Goal: Task Accomplishment & Management: Manage account settings

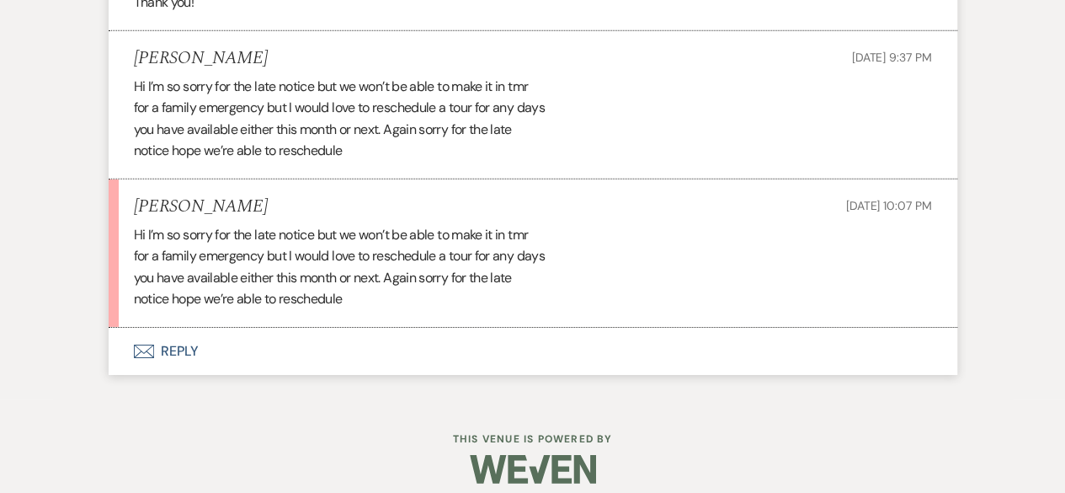
scroll to position [2537, 0]
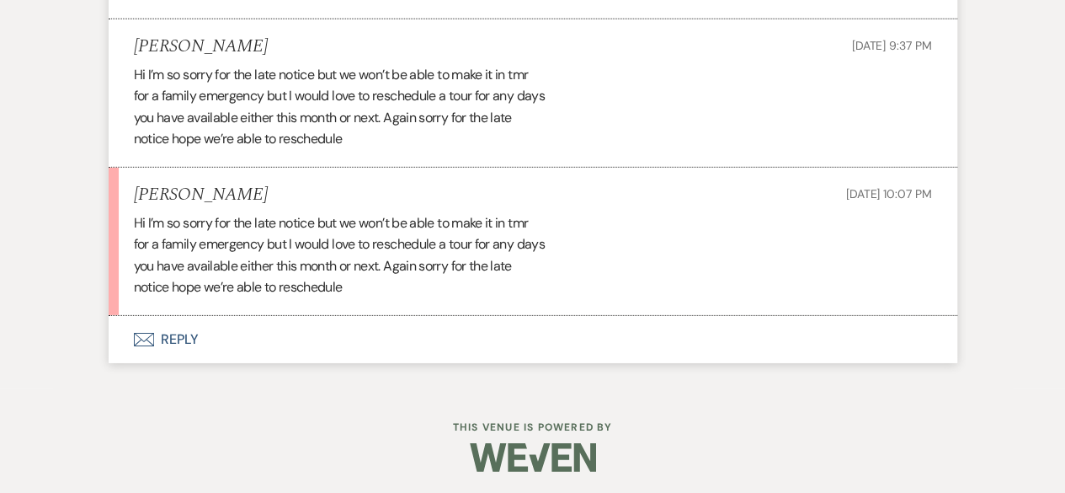
click at [316, 348] on button "Envelope Reply" at bounding box center [533, 339] width 849 height 47
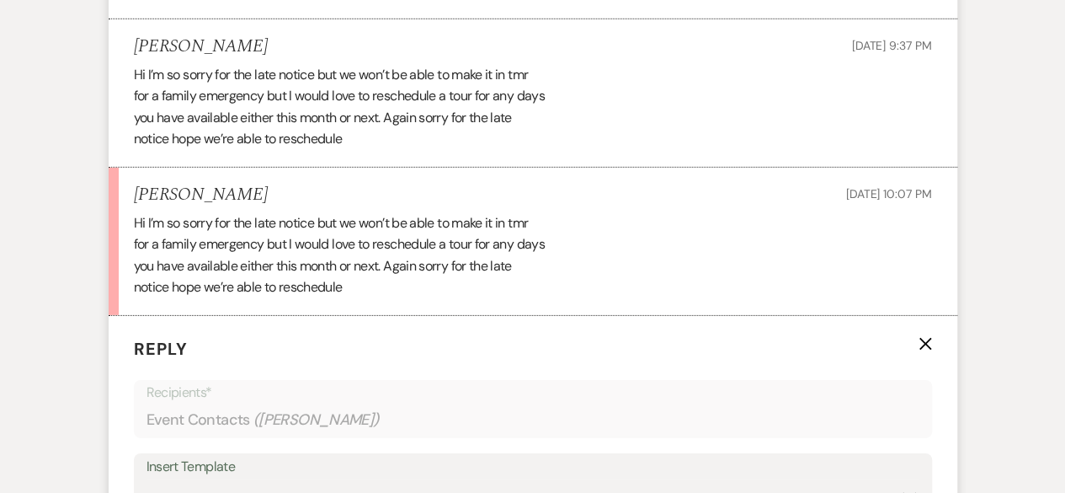
scroll to position [2873, 0]
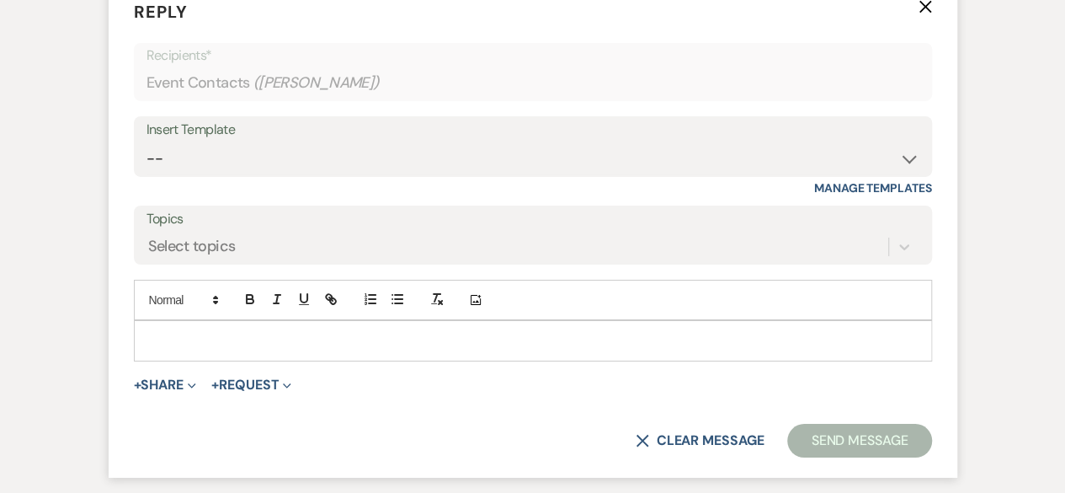
click at [290, 331] on p at bounding box center [532, 340] width 771 height 19
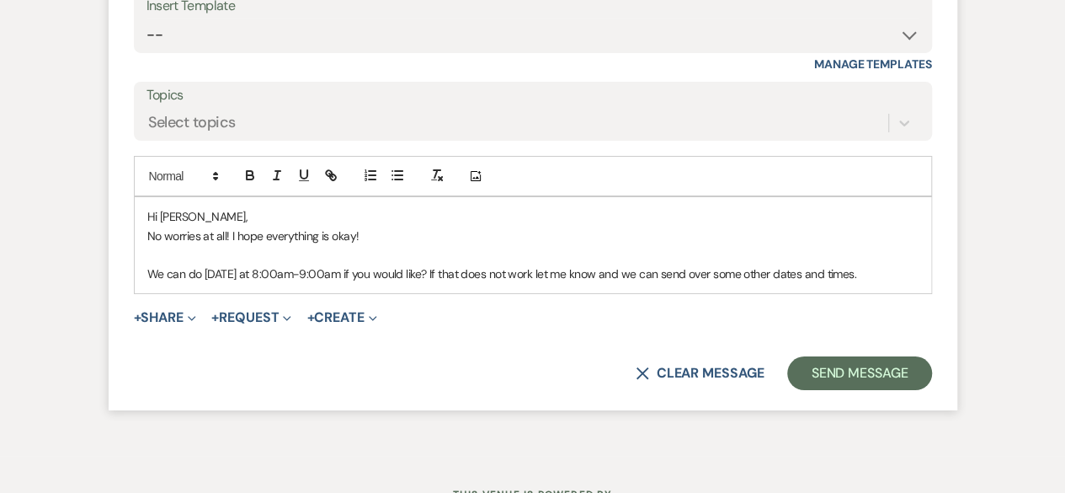
scroll to position [3042, 0]
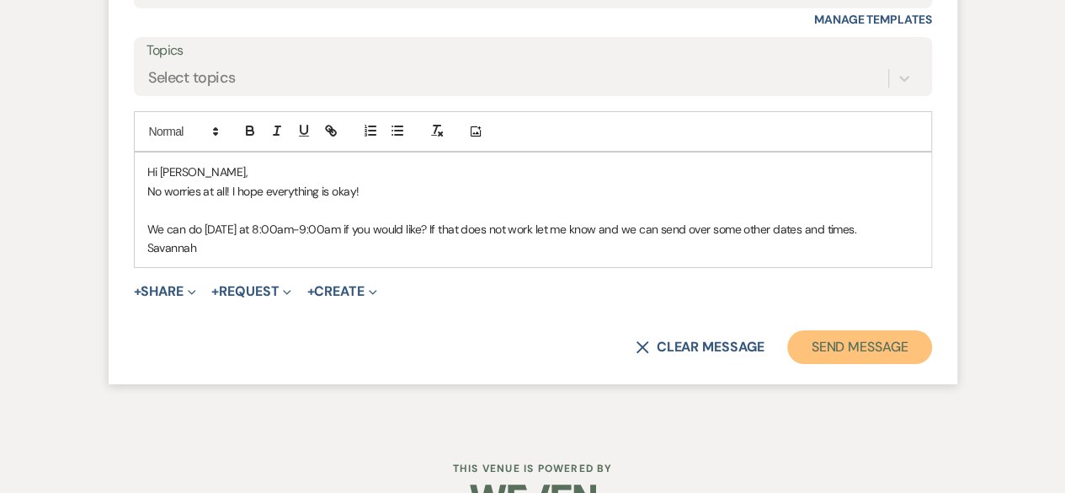
click at [872, 344] on button "Send Message" at bounding box center [859, 347] width 144 height 34
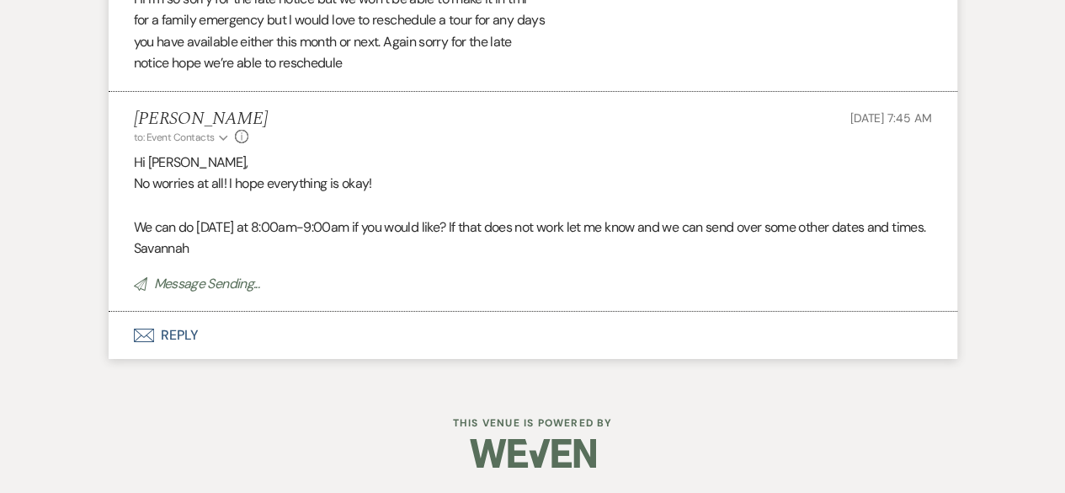
scroll to position [2778, 0]
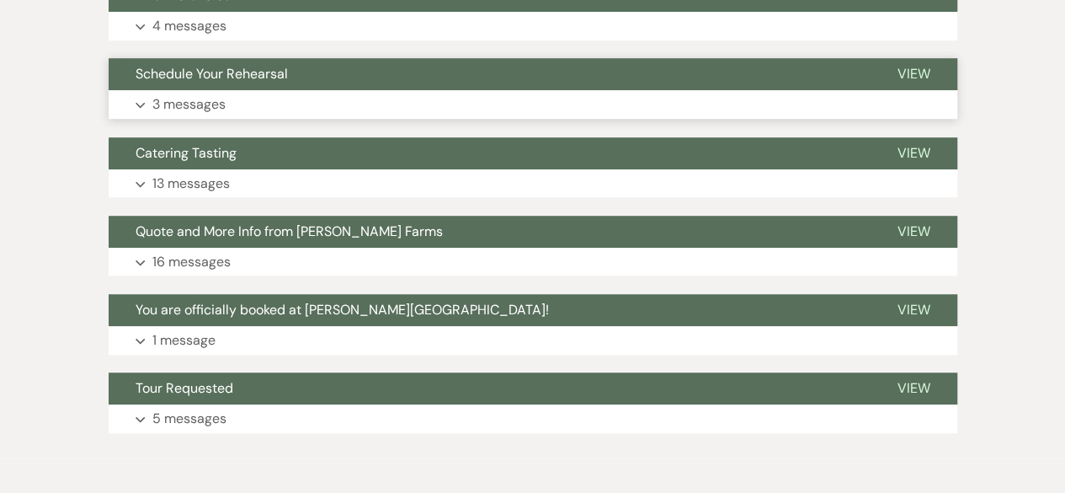
scroll to position [505, 0]
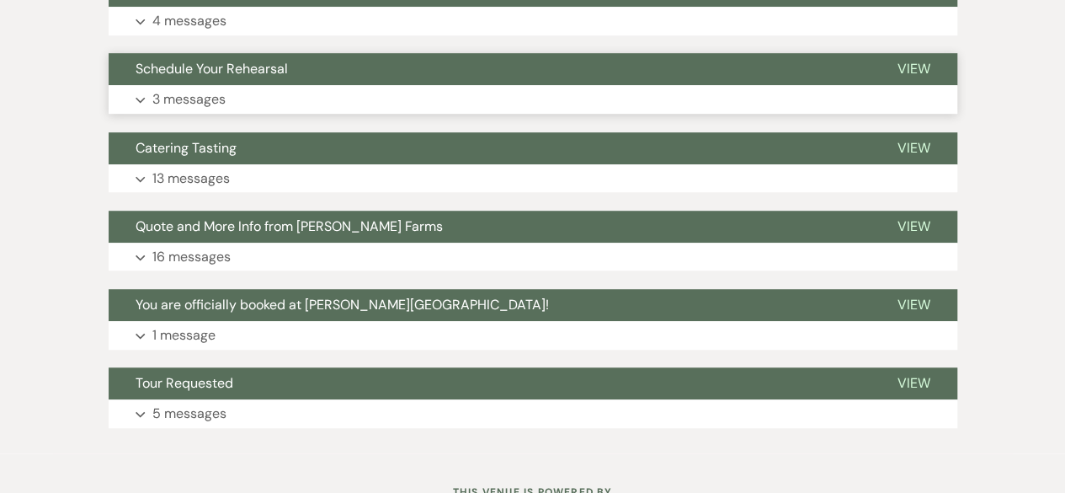
click at [338, 103] on button "Expand 3 messages" at bounding box center [533, 99] width 849 height 29
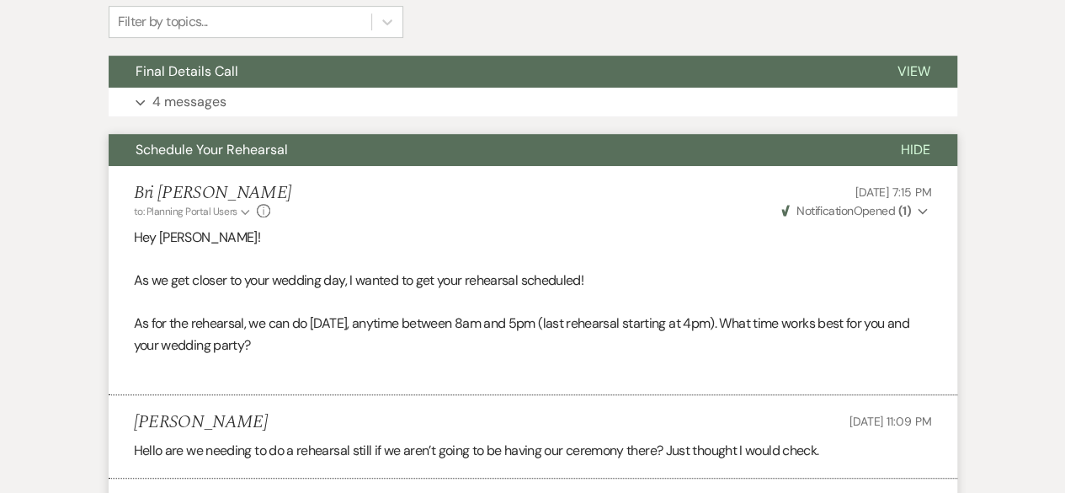
scroll to position [421, 0]
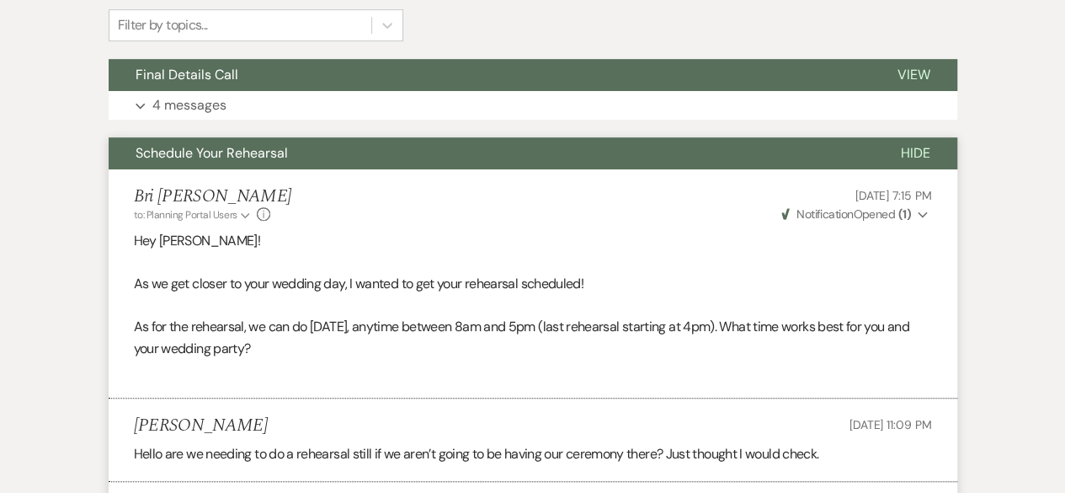
click at [926, 151] on span "Hide" at bounding box center [915, 153] width 29 height 18
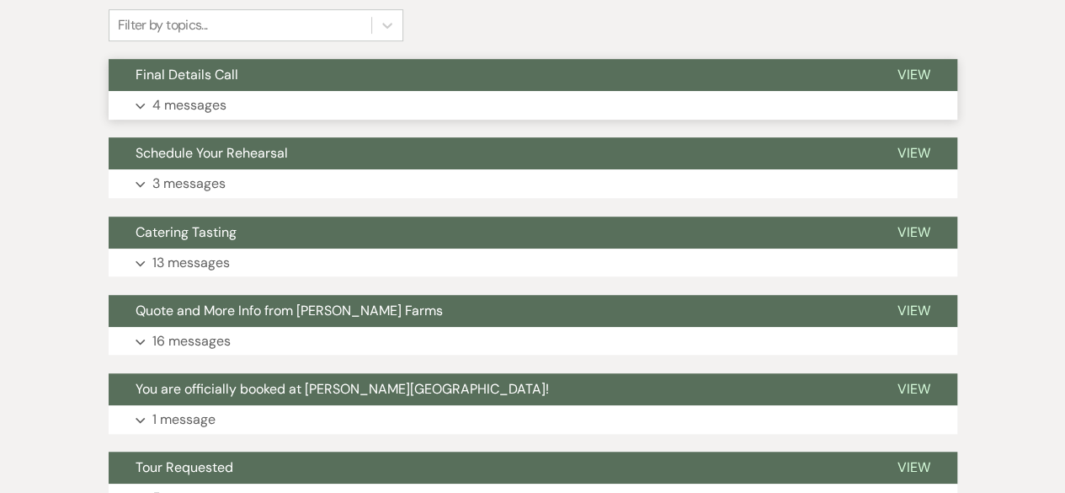
click at [343, 94] on button "Expand 4 messages" at bounding box center [533, 105] width 849 height 29
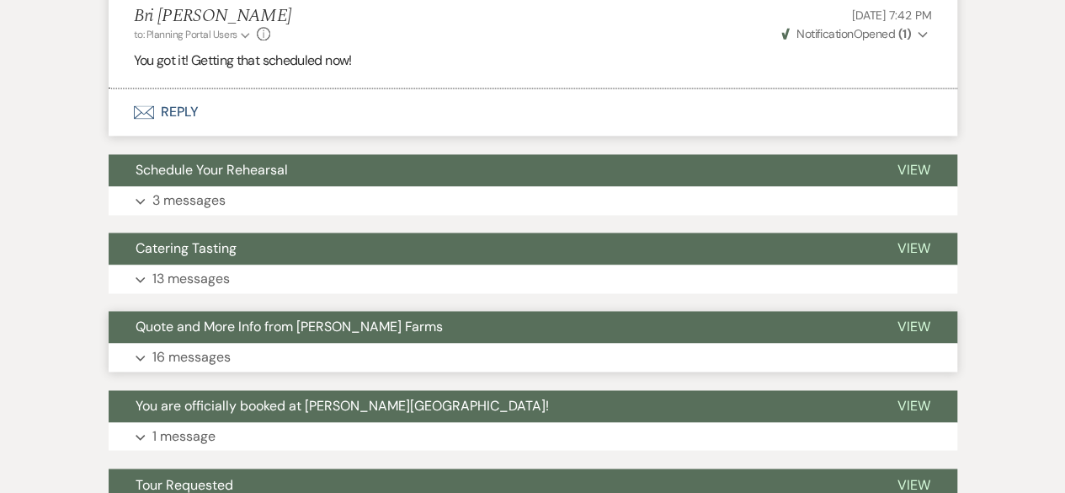
scroll to position [1164, 0]
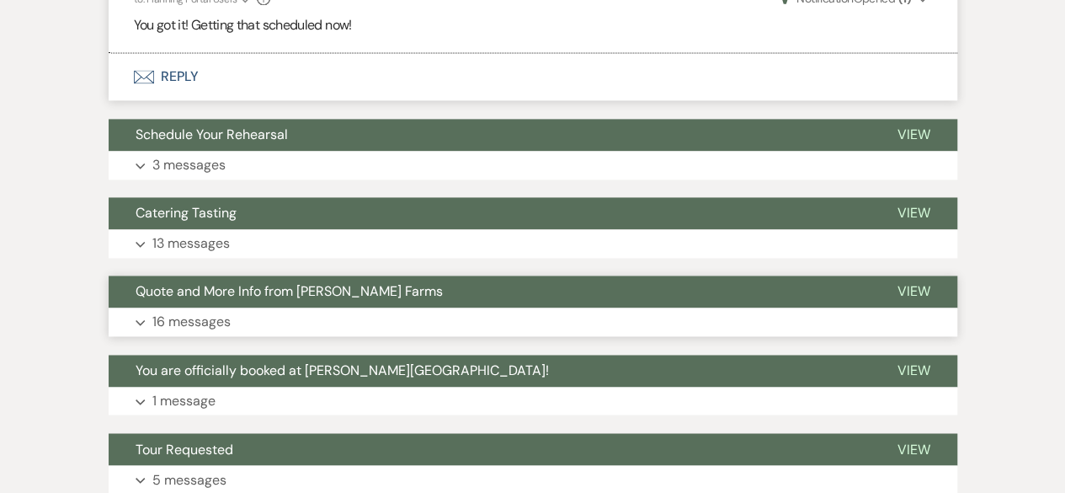
click at [430, 299] on button "Quote and More Info from Schnepf Farms" at bounding box center [490, 291] width 762 height 32
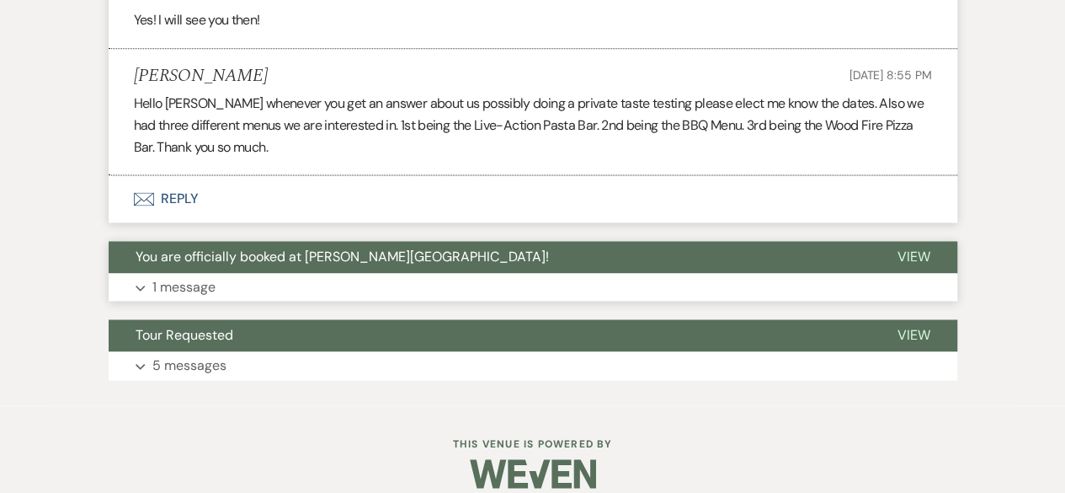
scroll to position [4366, 0]
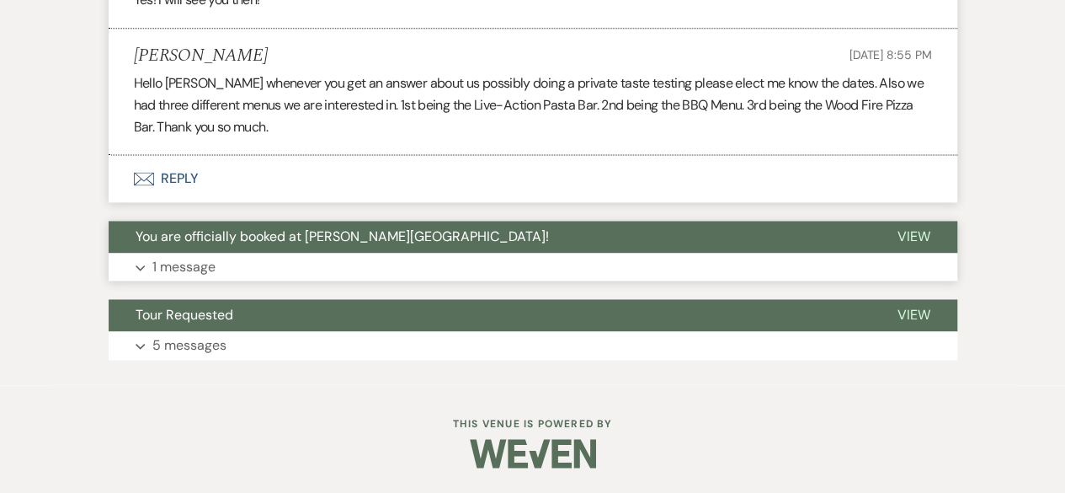
click at [293, 272] on button "Expand 1 message" at bounding box center [533, 267] width 849 height 29
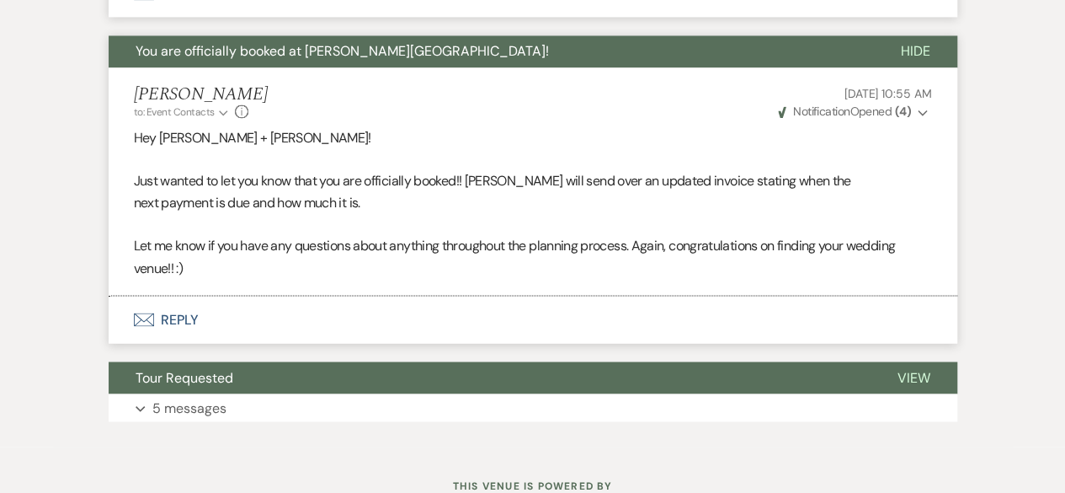
scroll to position [4613, 0]
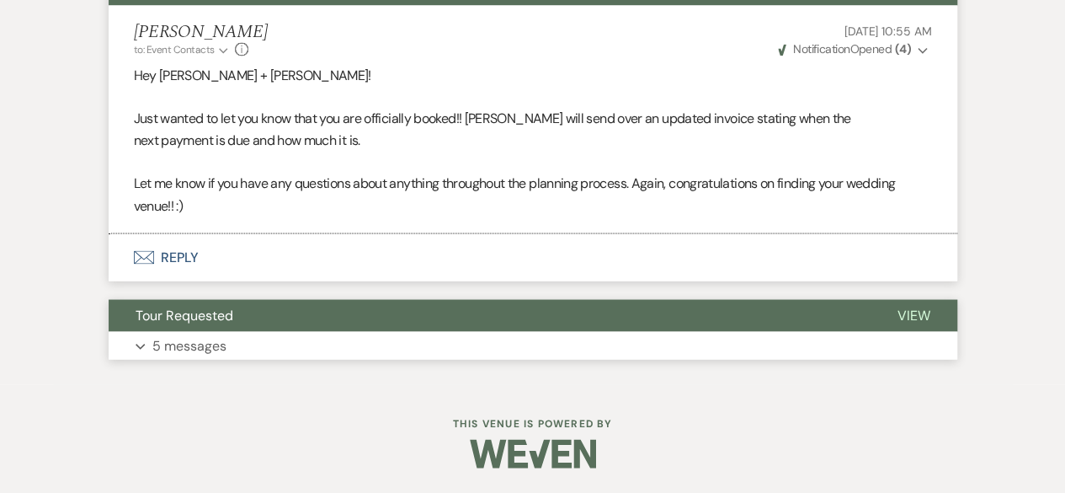
click at [298, 337] on button "Expand 5 messages" at bounding box center [533, 345] width 849 height 29
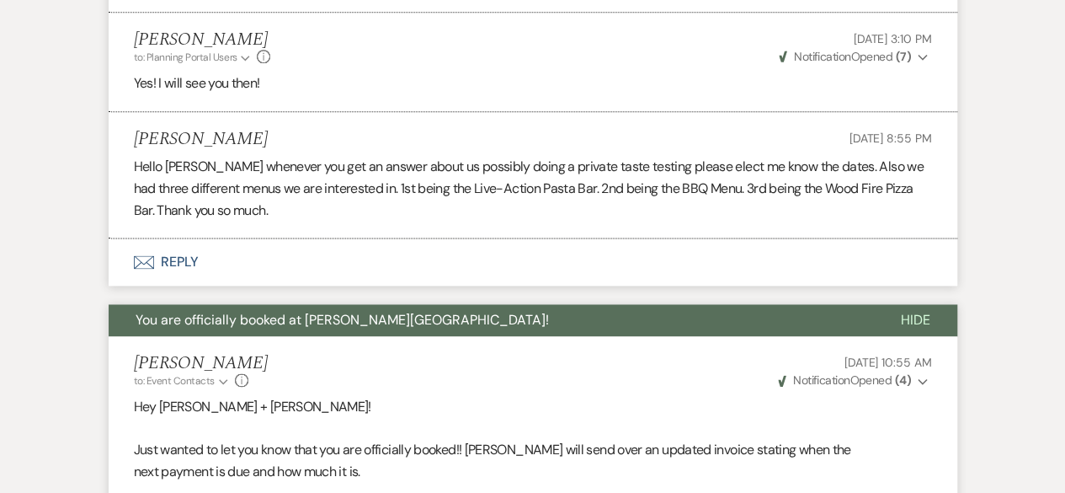
scroll to position [4561, 0]
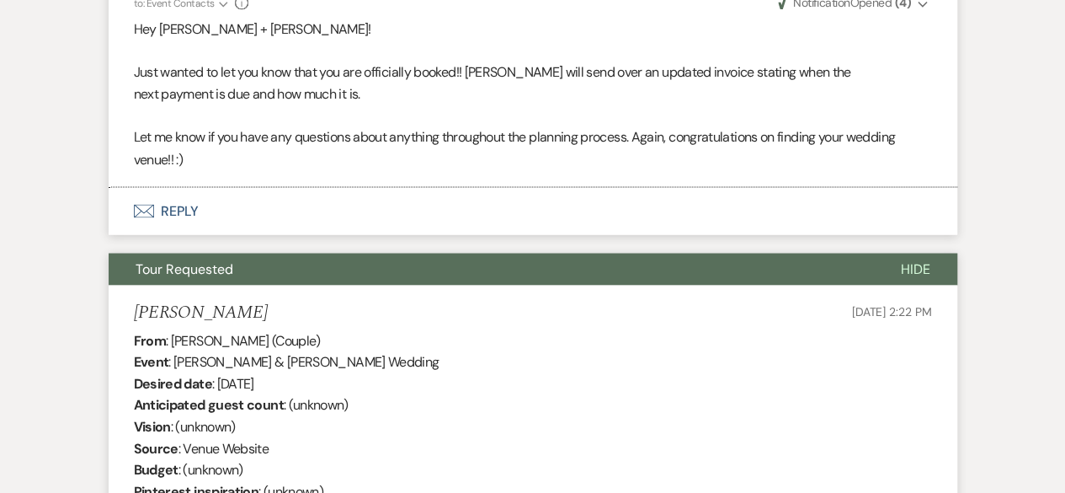
click at [931, 282] on button "Hide" at bounding box center [915, 269] width 83 height 32
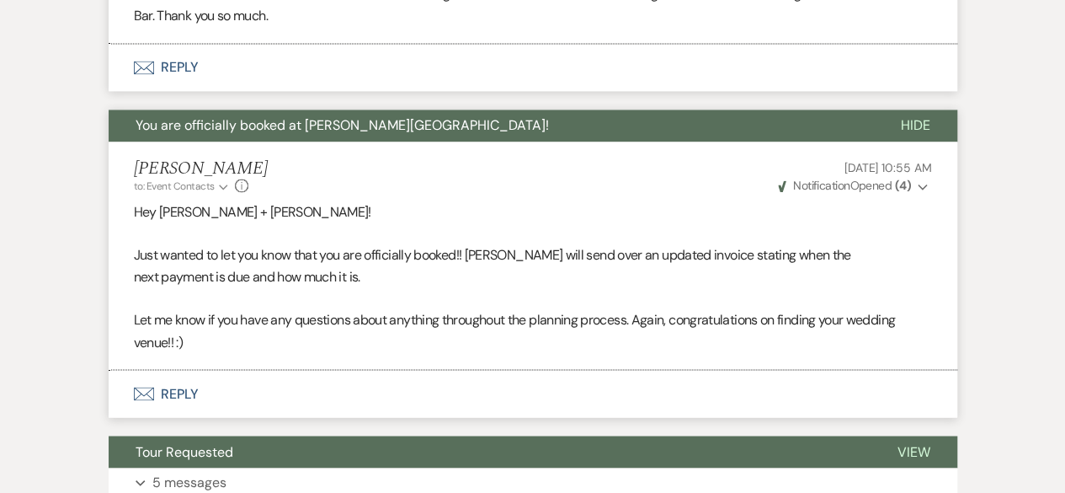
scroll to position [4276, 0]
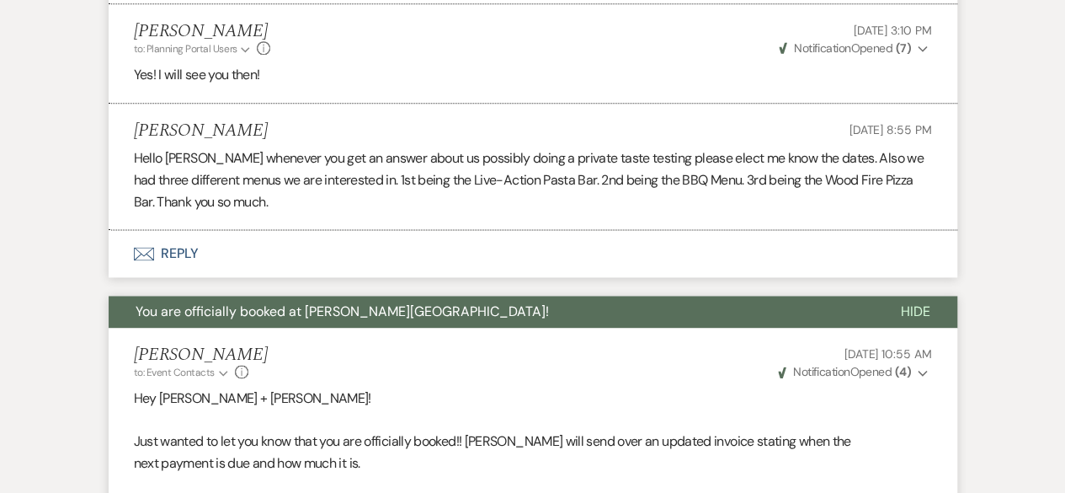
click at [918, 320] on span "Hide" at bounding box center [915, 311] width 29 height 18
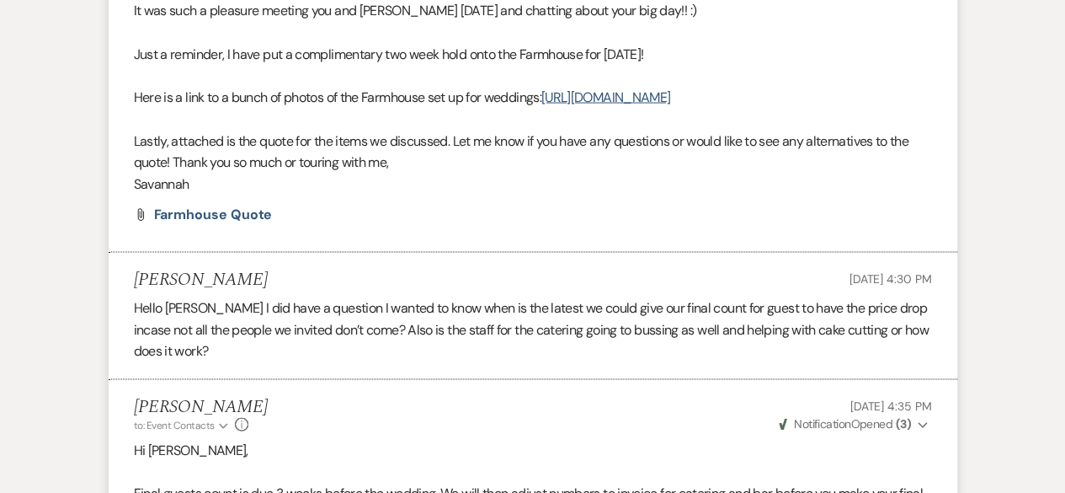
scroll to position [1582, 0]
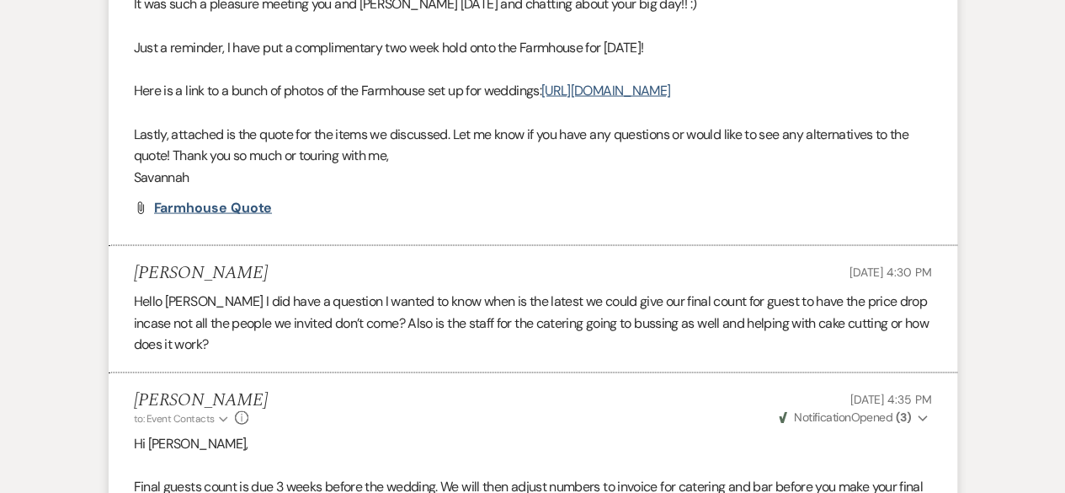
click at [244, 216] on span "Farmhouse Quote" at bounding box center [213, 207] width 119 height 18
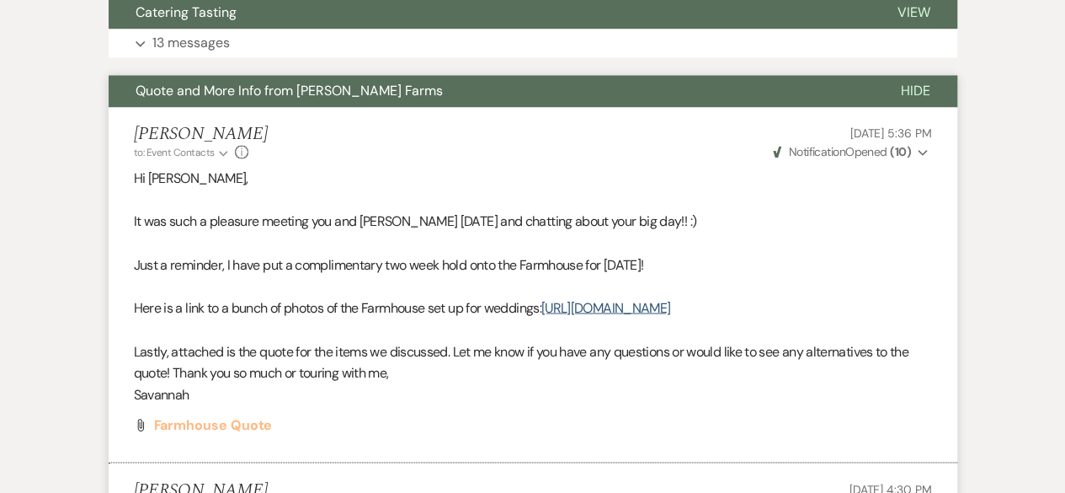
scroll to position [1329, 0]
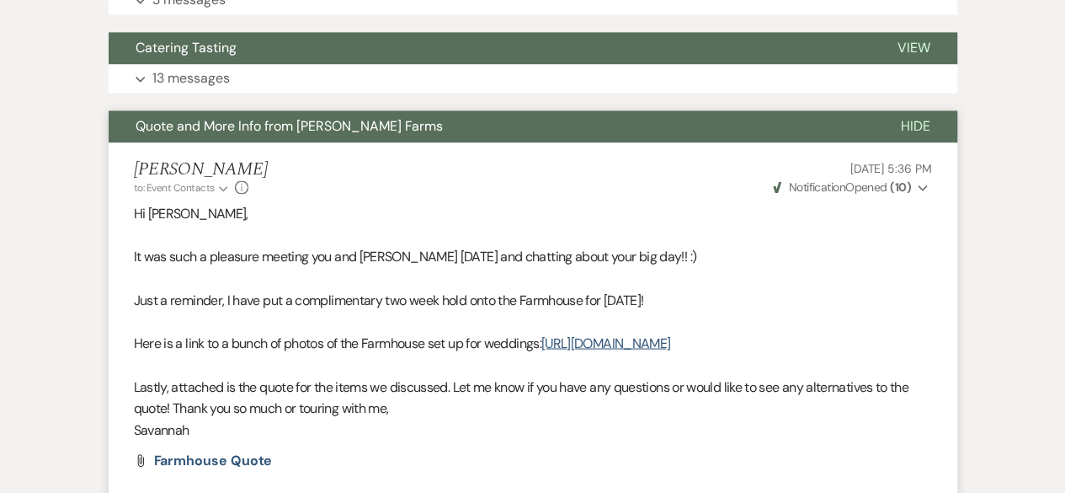
drag, startPoint x: 910, startPoint y: 127, endPoint x: 899, endPoint y: 130, distance: 10.4
click at [910, 127] on span "Hide" at bounding box center [915, 126] width 29 height 18
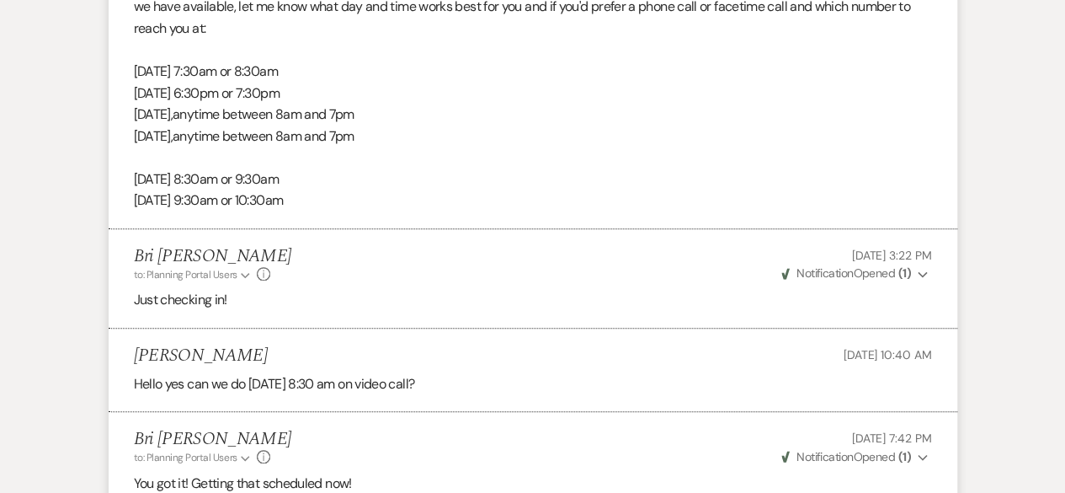
scroll to position [369, 0]
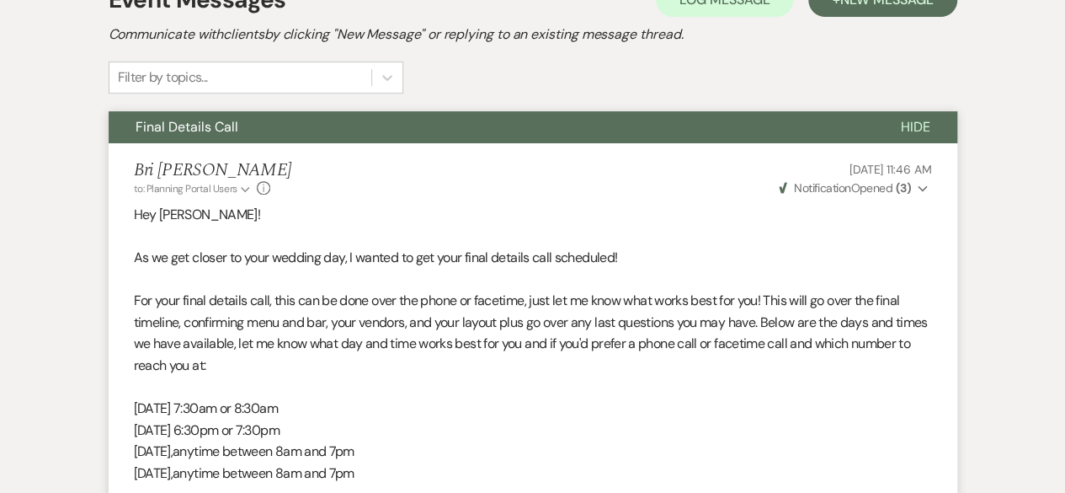
click at [918, 131] on span "Hide" at bounding box center [915, 127] width 29 height 18
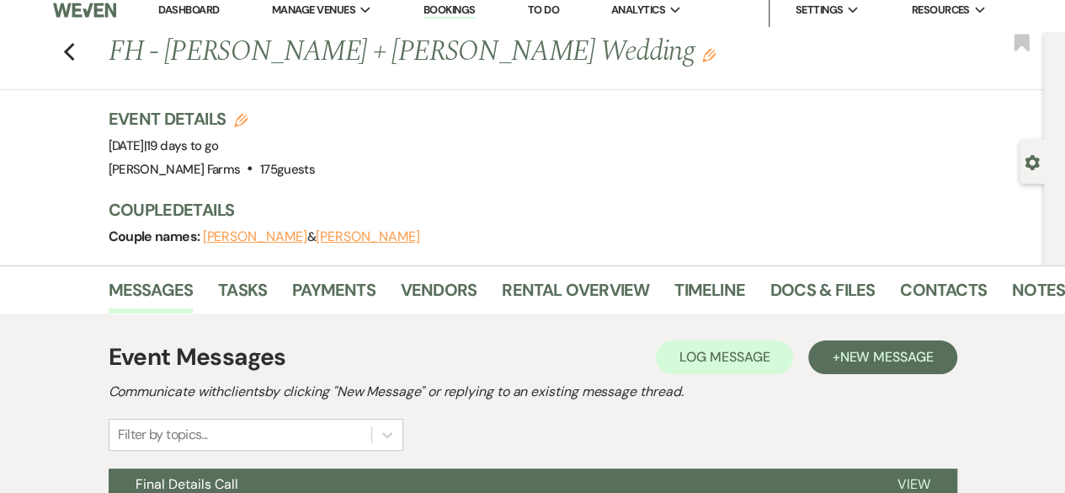
scroll to position [0, 0]
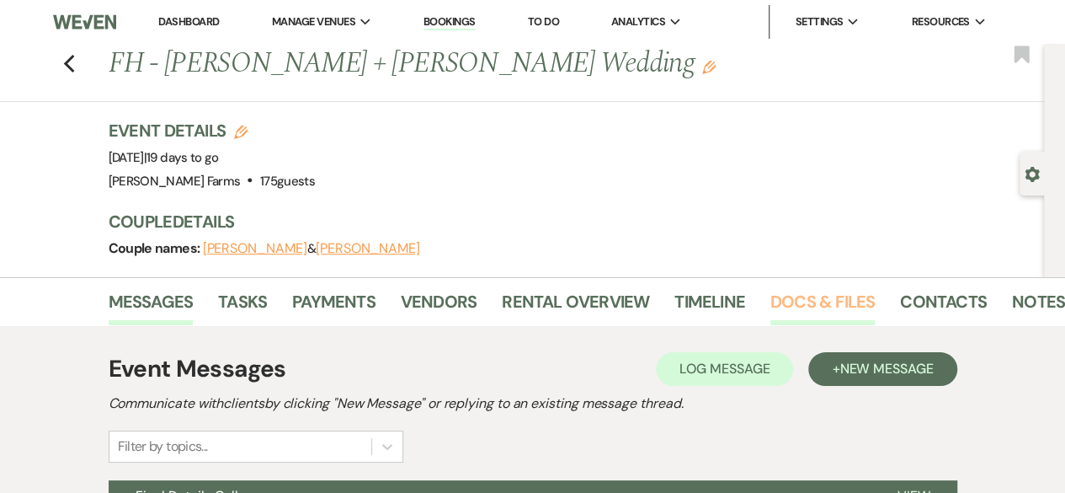
click at [851, 298] on link "Docs & Files" at bounding box center [823, 306] width 104 height 37
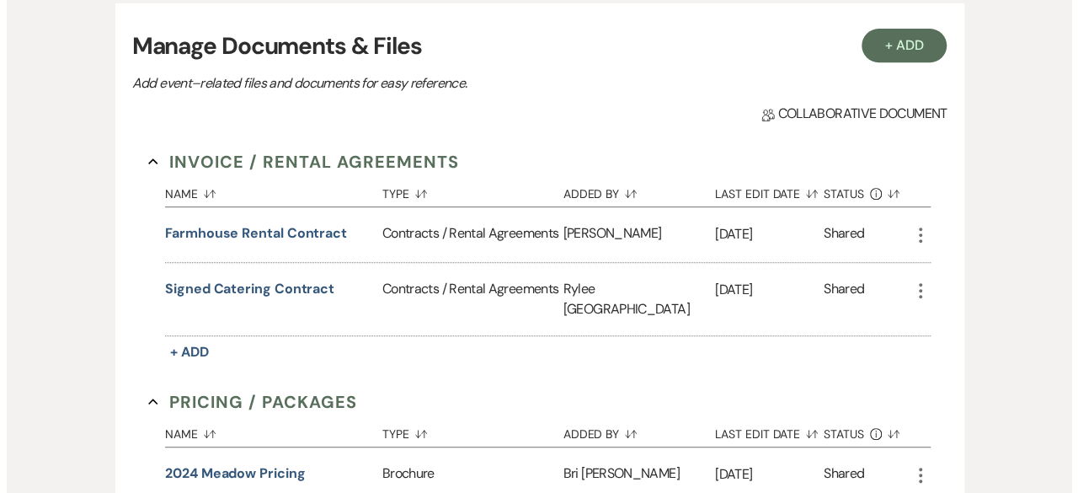
scroll to position [421, 0]
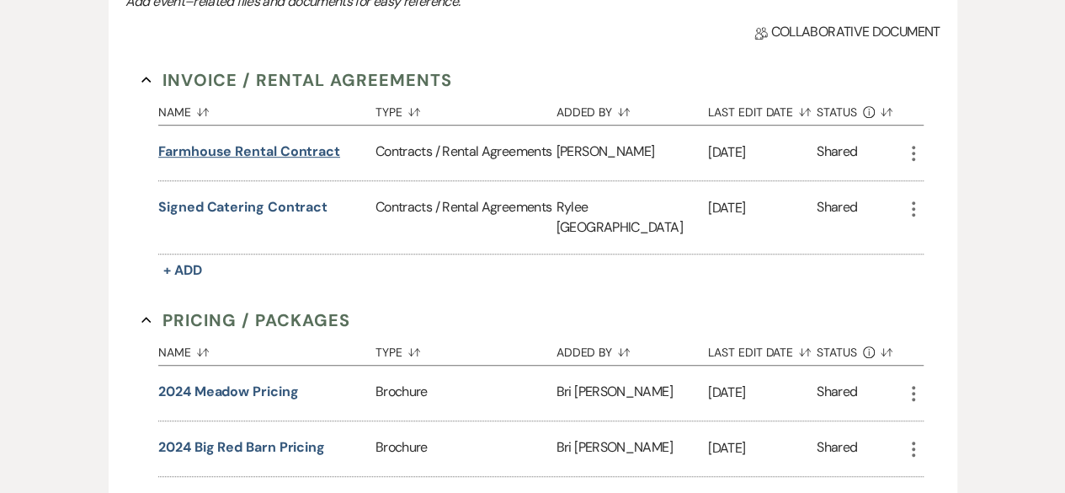
click at [290, 156] on button "Farmhouse Rental Contract" at bounding box center [249, 151] width 182 height 20
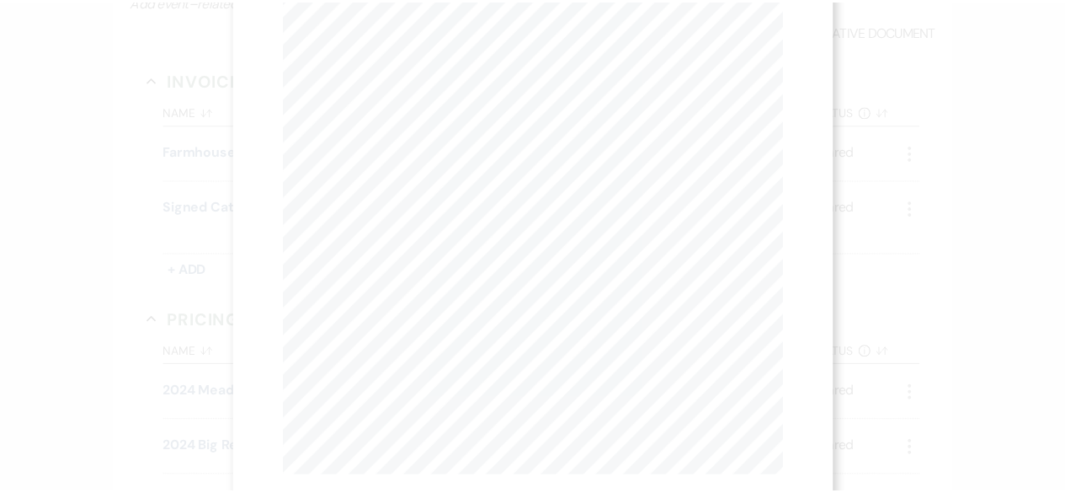
scroll to position [0, 0]
click at [458, 67] on button "Next Next" at bounding box center [452, 61] width 44 height 13
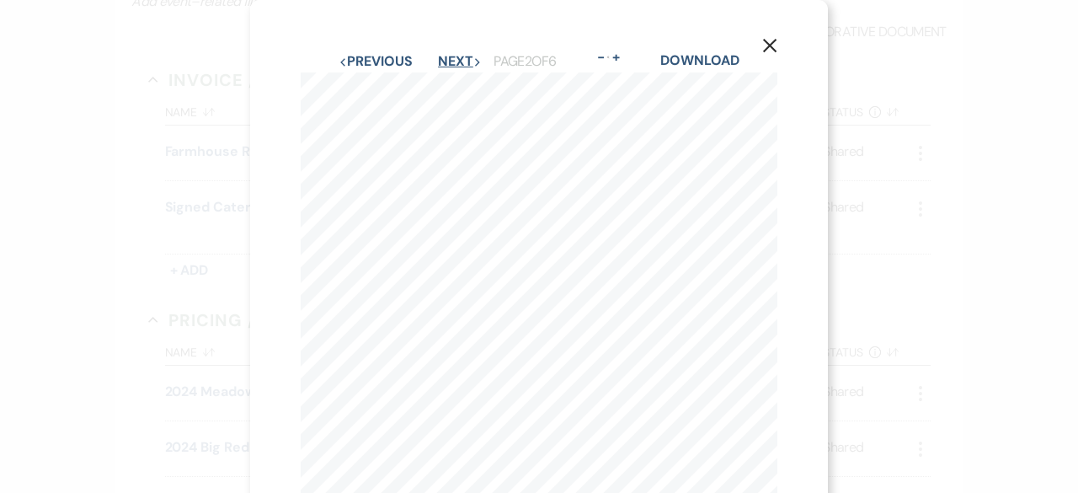
click at [455, 61] on button "Next Next" at bounding box center [460, 61] width 44 height 13
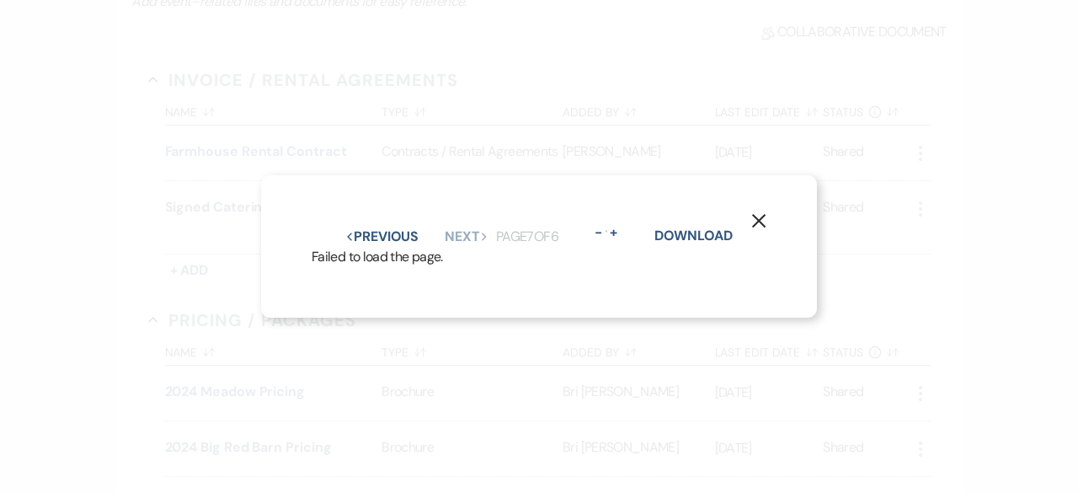
click at [377, 217] on div "X Previous Previous Next Next Page 7 of 6 - Zoom + Download Failed to load the …" at bounding box center [539, 246] width 556 height 143
click at [384, 230] on button "Previous Previous" at bounding box center [381, 236] width 73 height 13
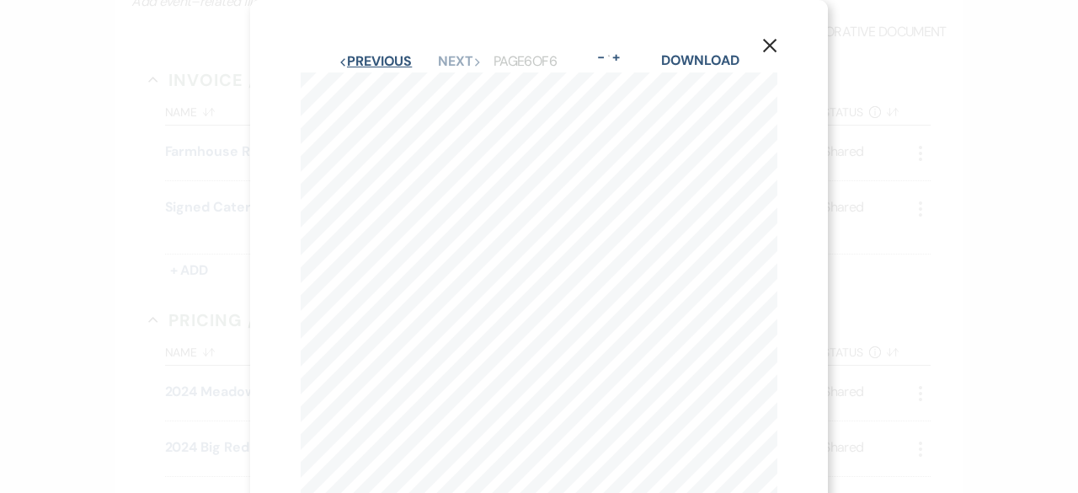
click at [390, 56] on button "Previous Previous" at bounding box center [375, 61] width 73 height 13
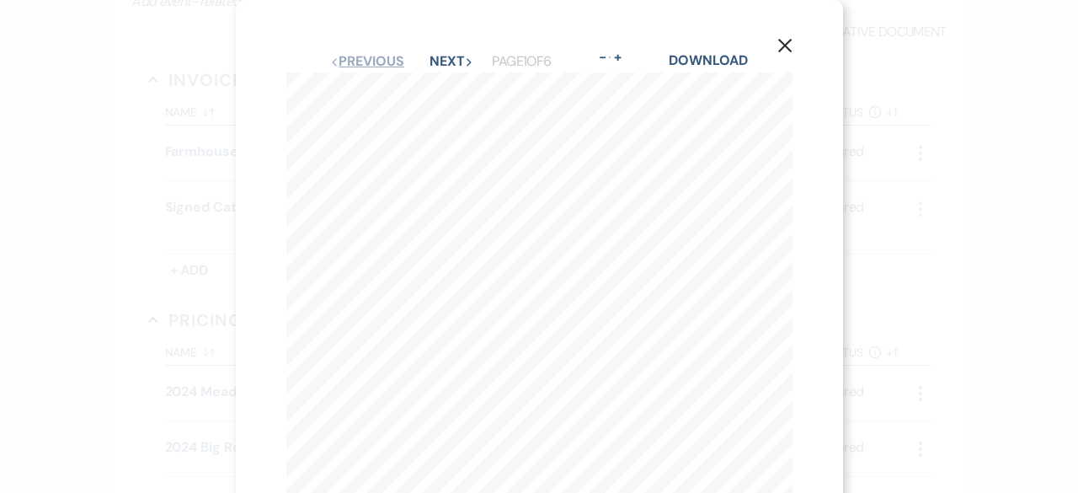
click at [390, 56] on button "Previous Previous" at bounding box center [366, 61] width 73 height 13
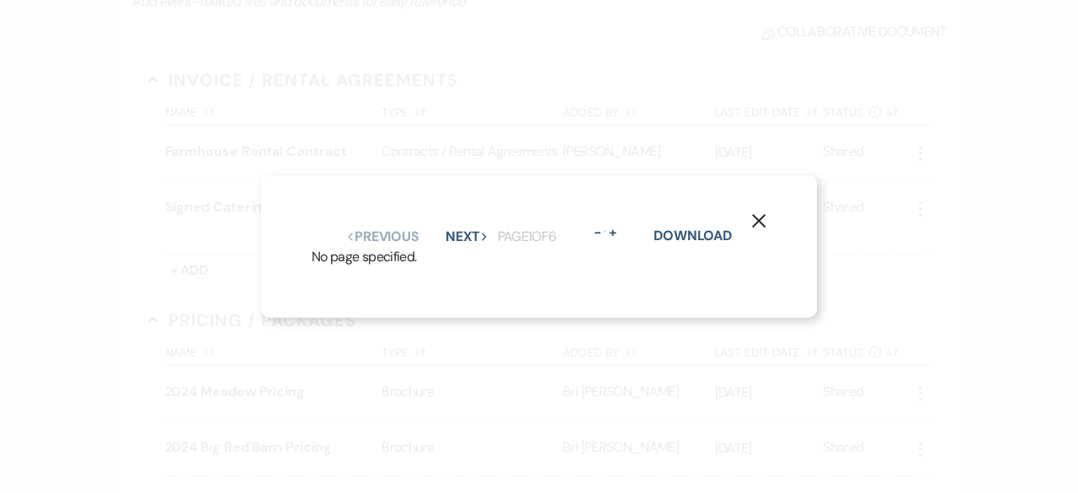
click at [760, 214] on use "button" at bounding box center [758, 220] width 13 height 13
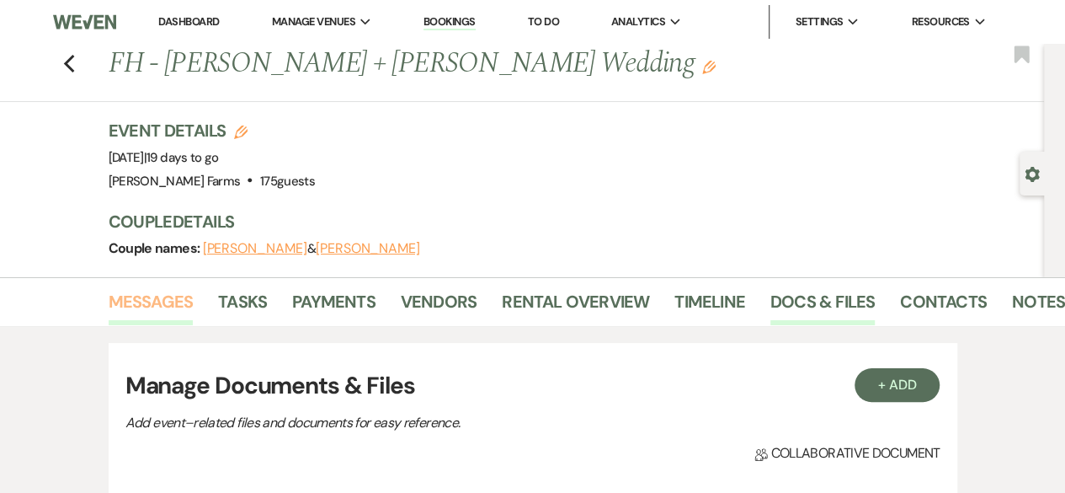
drag, startPoint x: 179, startPoint y: 296, endPoint x: 184, endPoint y: 304, distance: 9.6
click at [179, 296] on link "Messages" at bounding box center [151, 306] width 85 height 37
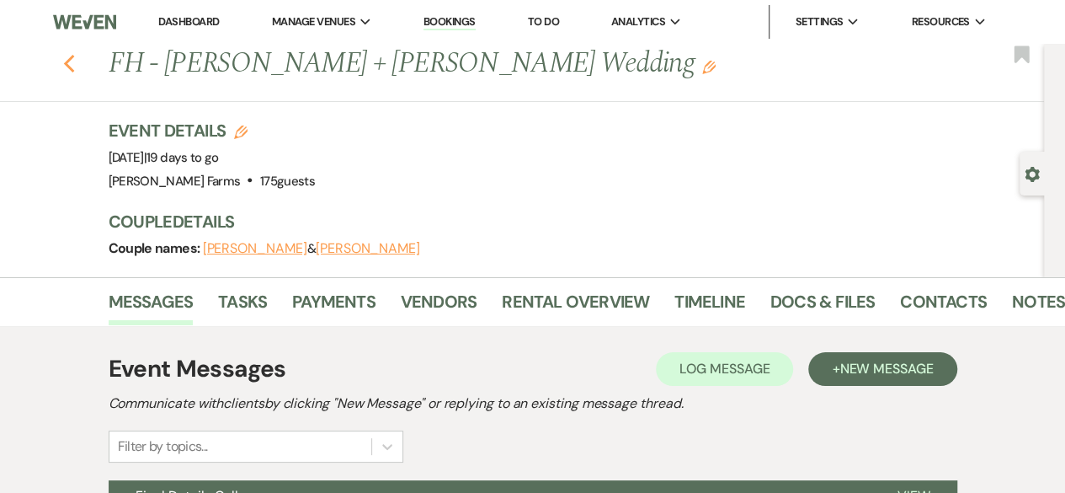
click at [74, 63] on icon "Previous" at bounding box center [69, 64] width 13 height 20
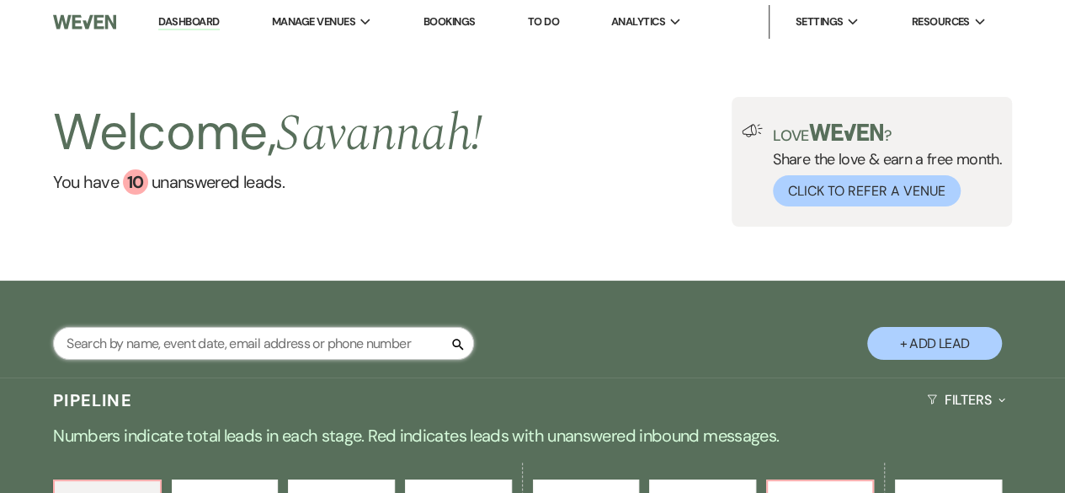
click at [362, 346] on input "text" at bounding box center [263, 343] width 421 height 33
type input "gibson"
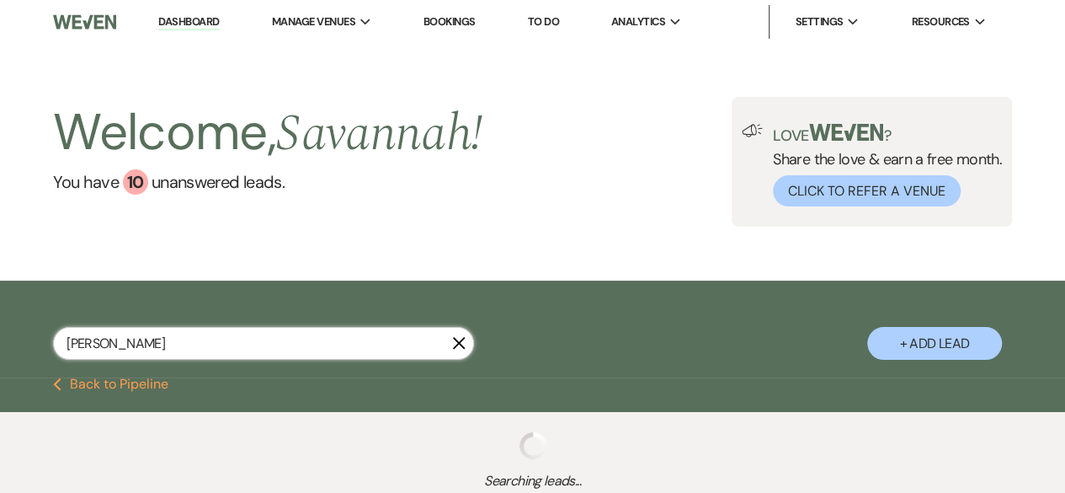
select select "8"
select select "5"
select select "8"
select select "5"
select select "8"
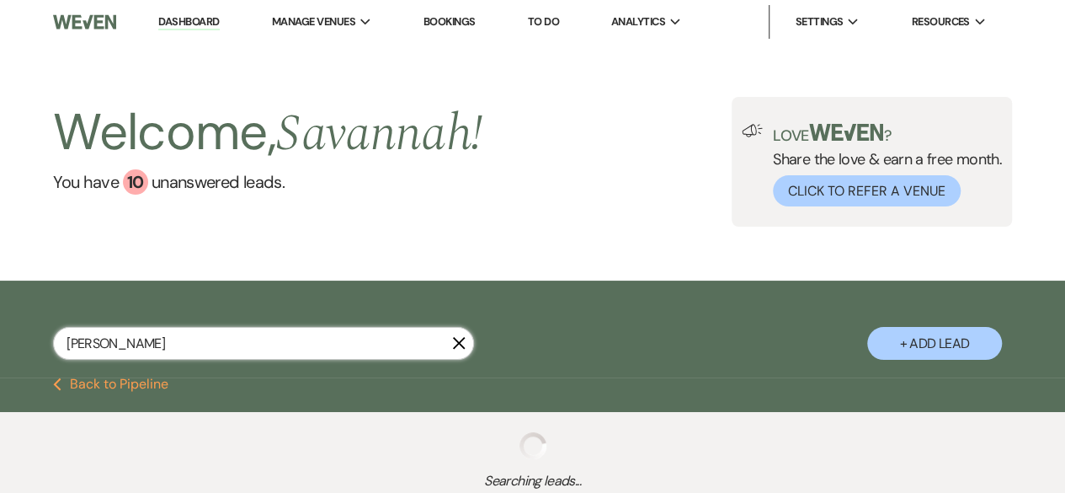
select select "5"
select select "8"
select select "5"
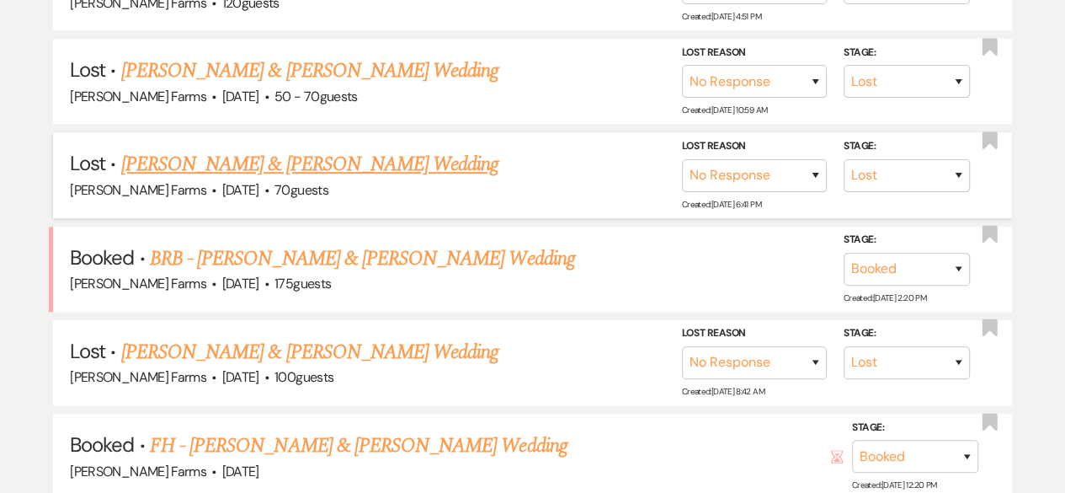
scroll to position [505, 0]
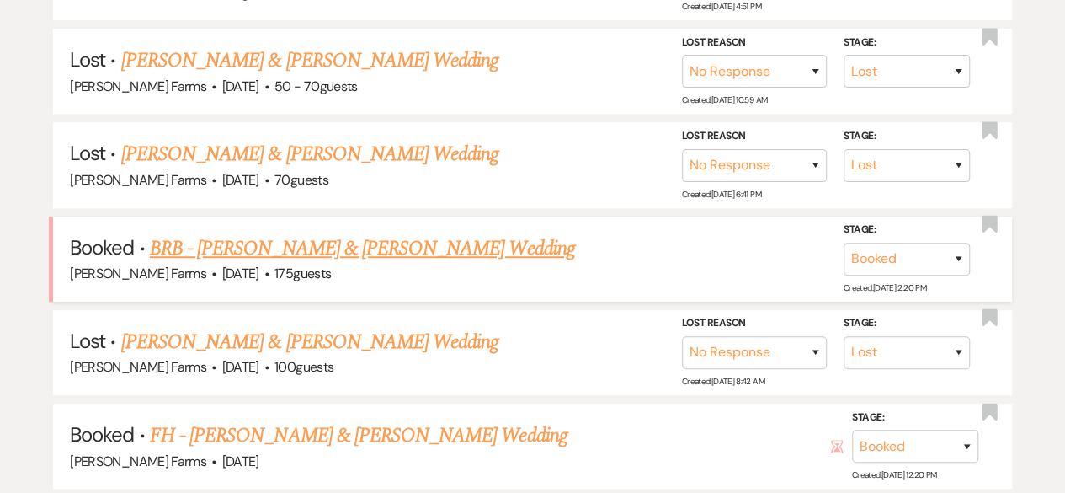
click at [404, 245] on link "BRB - Kiana Gibson & Josh Ricken's Wedding" at bounding box center [362, 248] width 425 height 30
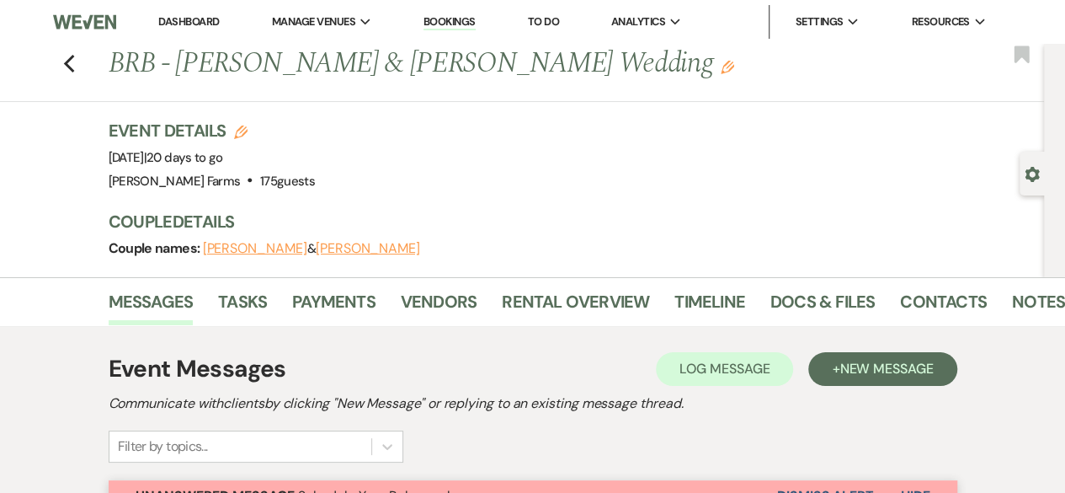
drag, startPoint x: 173, startPoint y: 26, endPoint x: 180, endPoint y: 30, distance: 8.7
click at [173, 26] on link "Dashboard" at bounding box center [188, 21] width 61 height 14
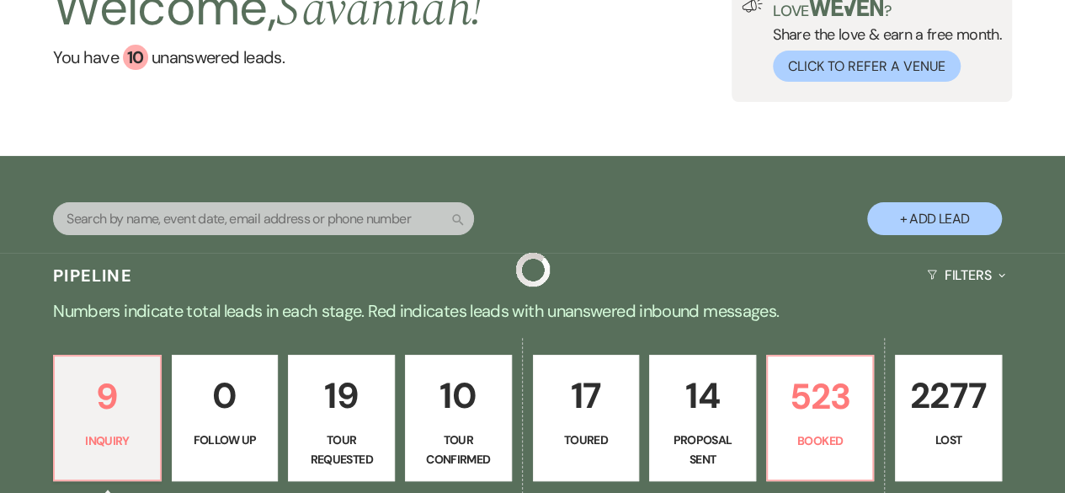
scroll to position [337, 0]
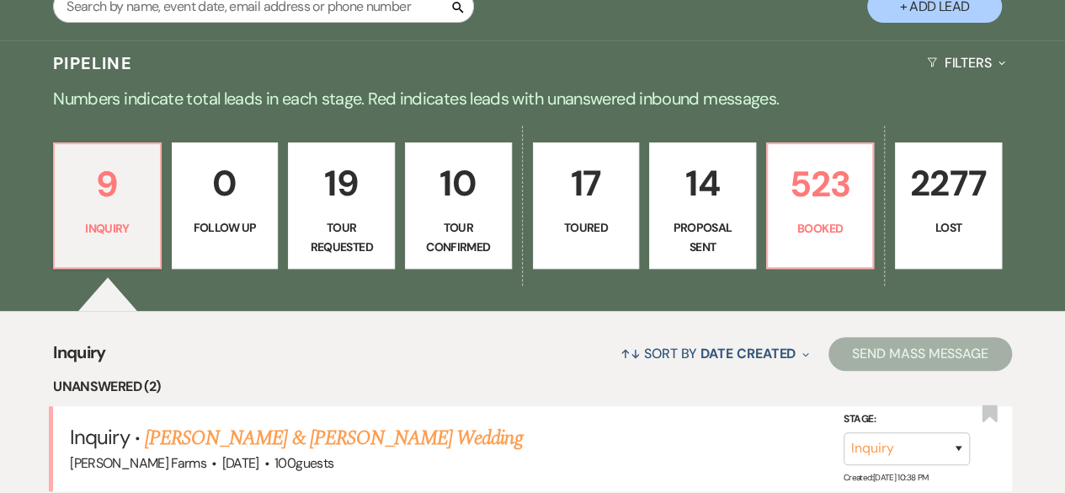
click at [451, 237] on p "Tour Confirmed" at bounding box center [458, 237] width 85 height 38
select select "4"
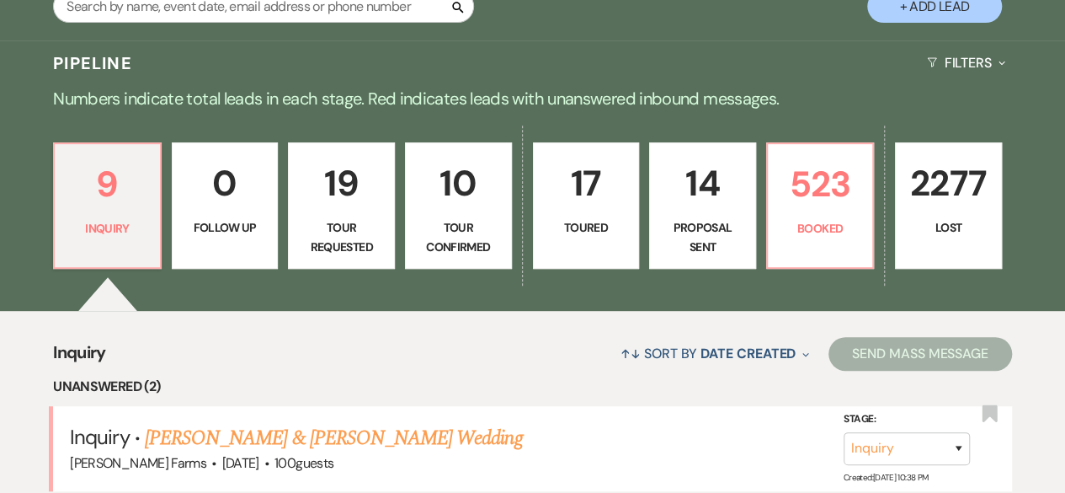
select select "4"
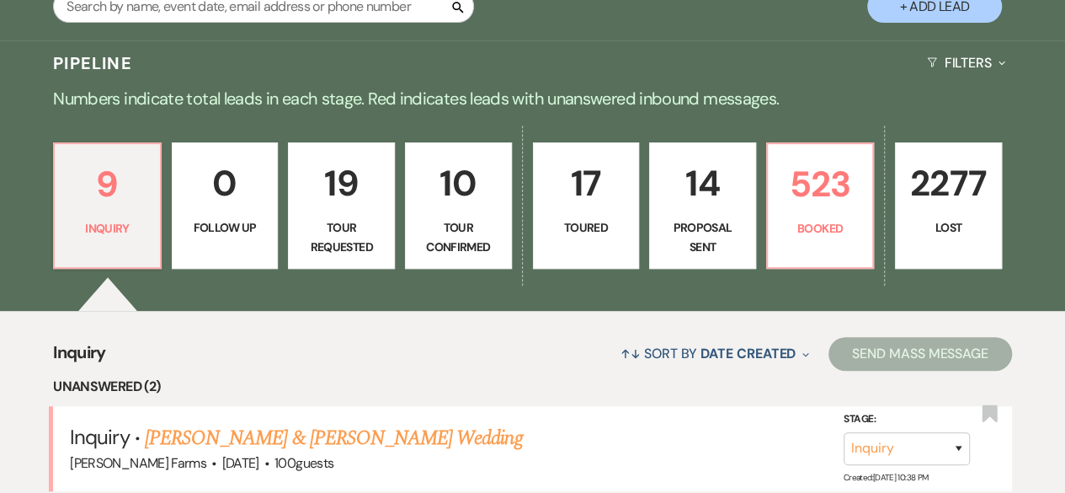
select select "4"
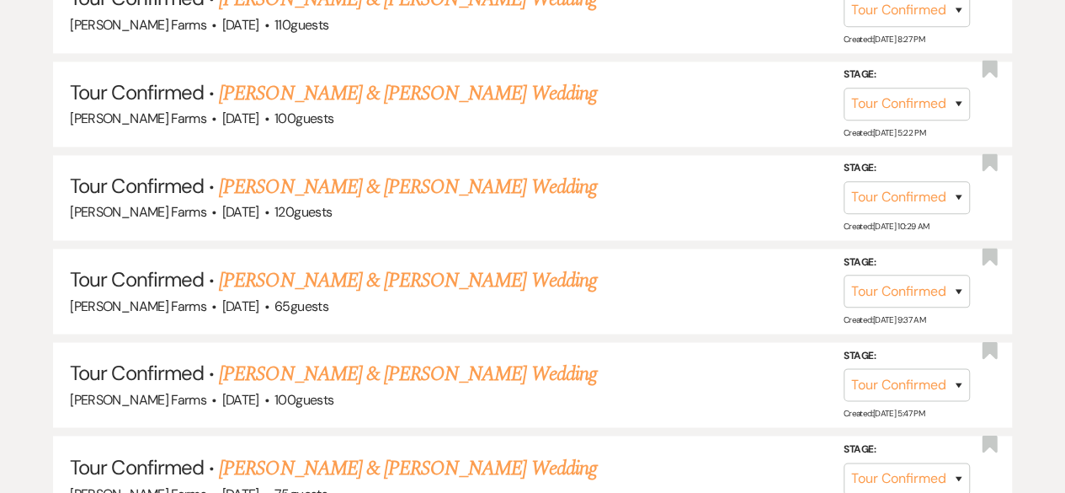
scroll to position [1082, 0]
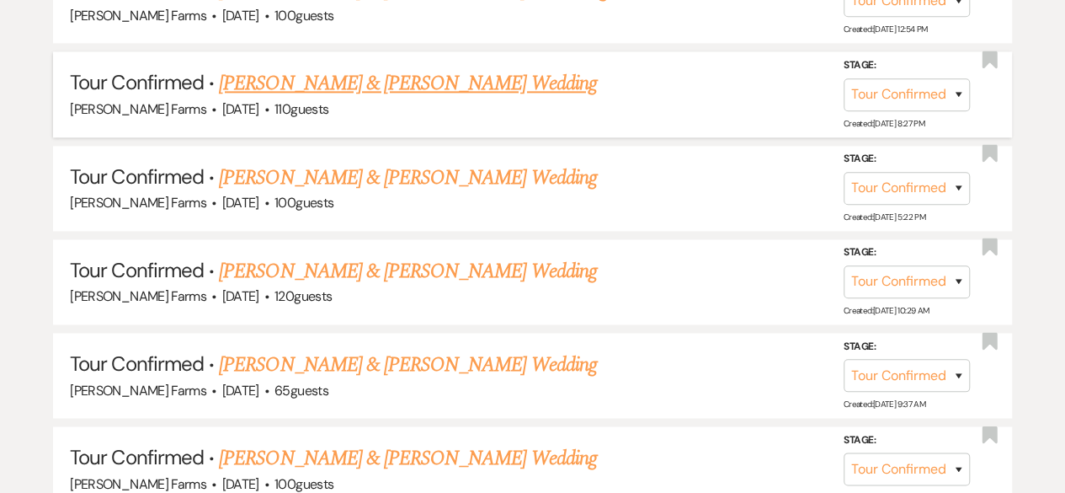
click at [451, 90] on link "Arly Melendrez & Dominic Weyker's Wedding" at bounding box center [407, 83] width 377 height 30
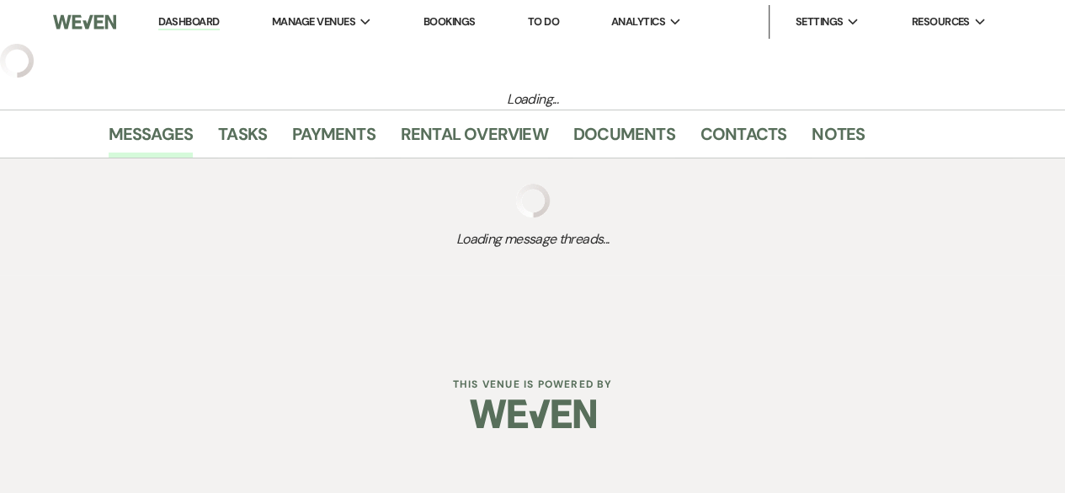
select select "4"
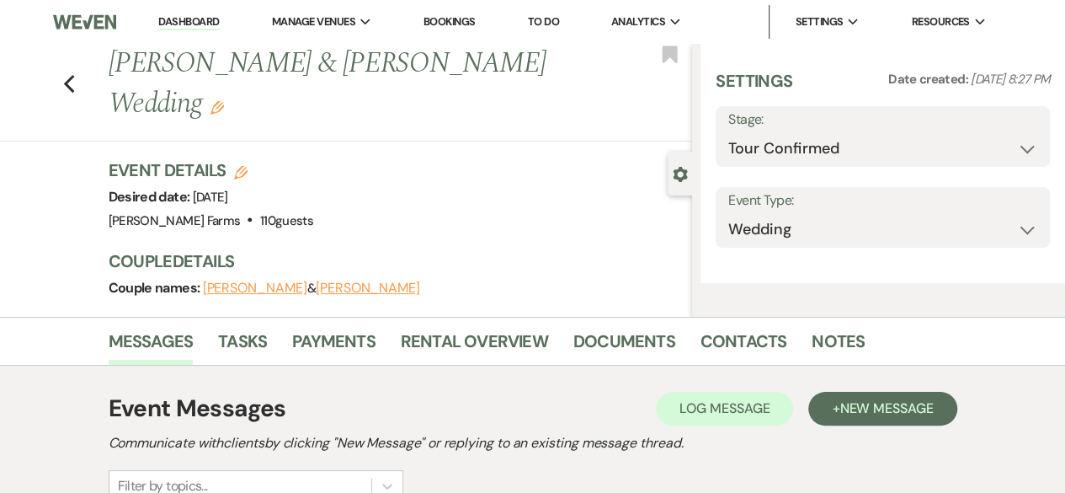
select select "5"
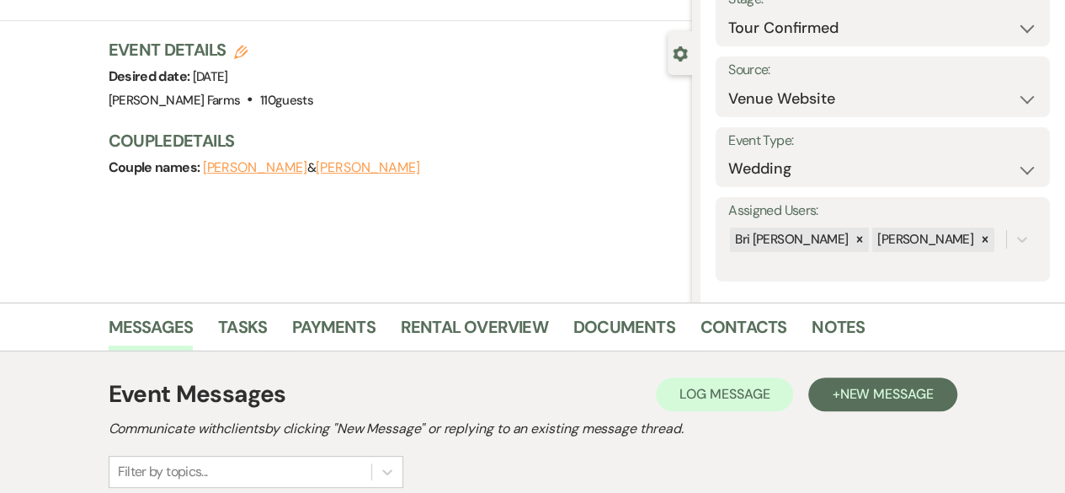
scroll to position [253, 0]
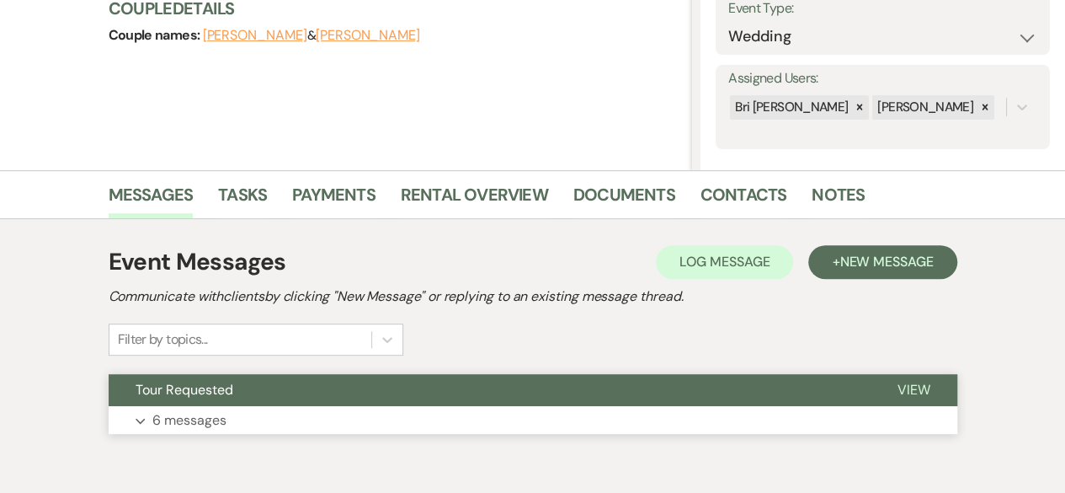
click at [394, 409] on button "Expand 6 messages" at bounding box center [533, 420] width 849 height 29
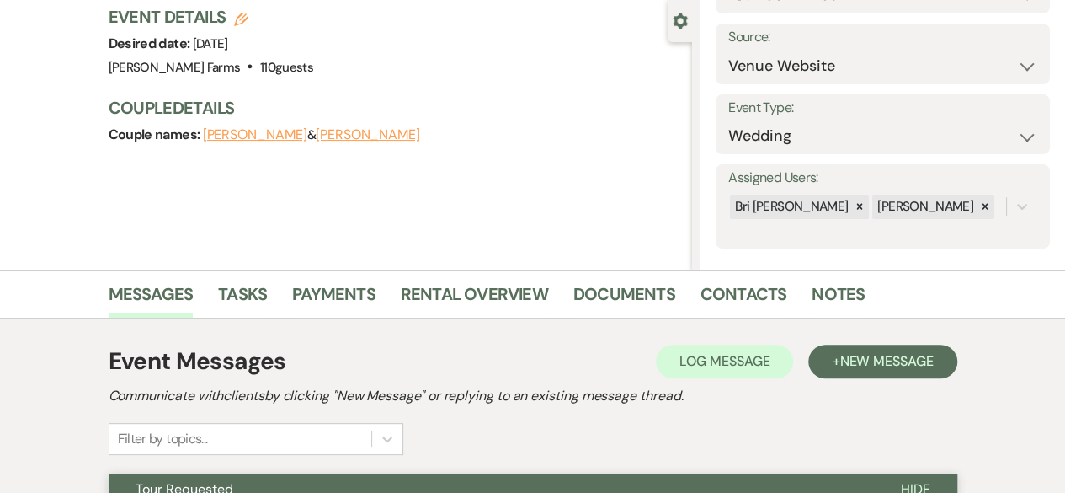
scroll to position [0, 0]
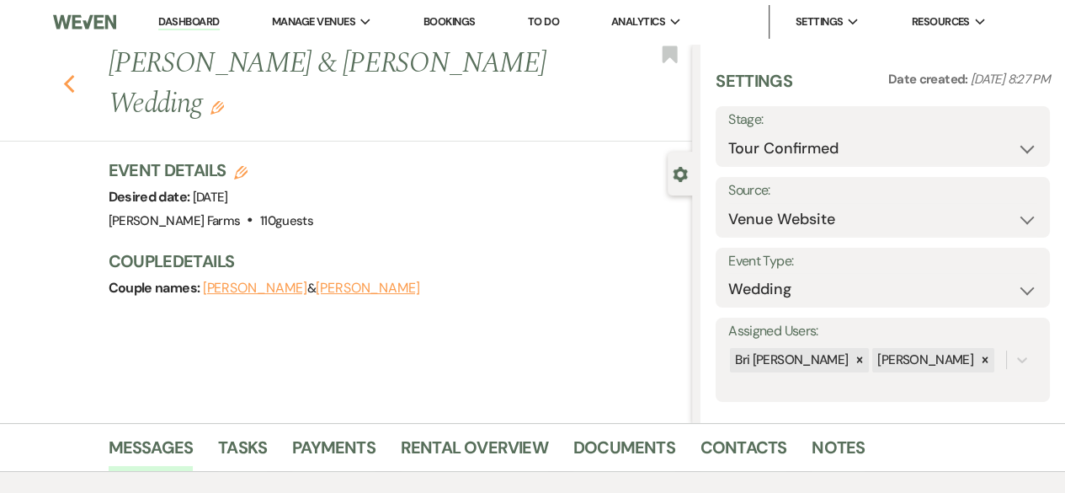
click at [74, 80] on use "button" at bounding box center [68, 84] width 11 height 19
select select "4"
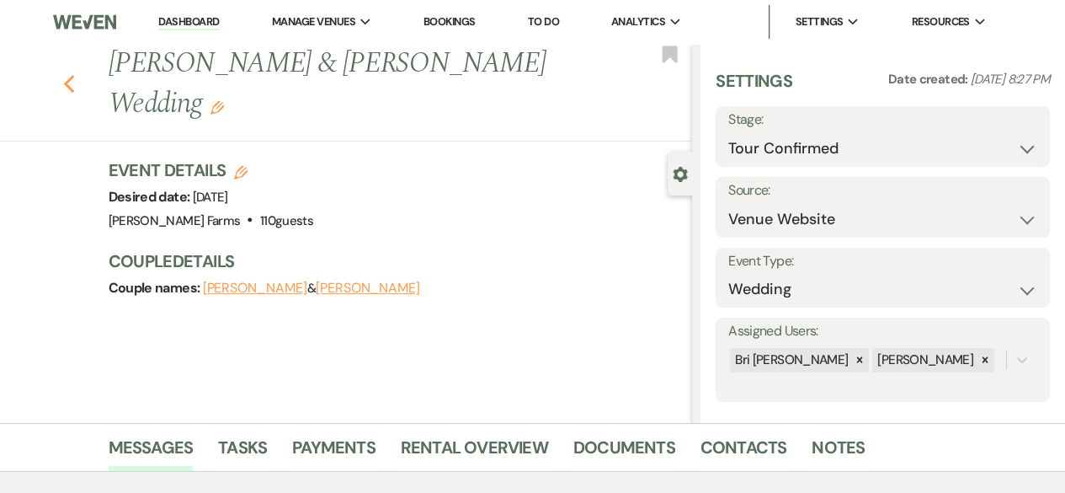
select select "4"
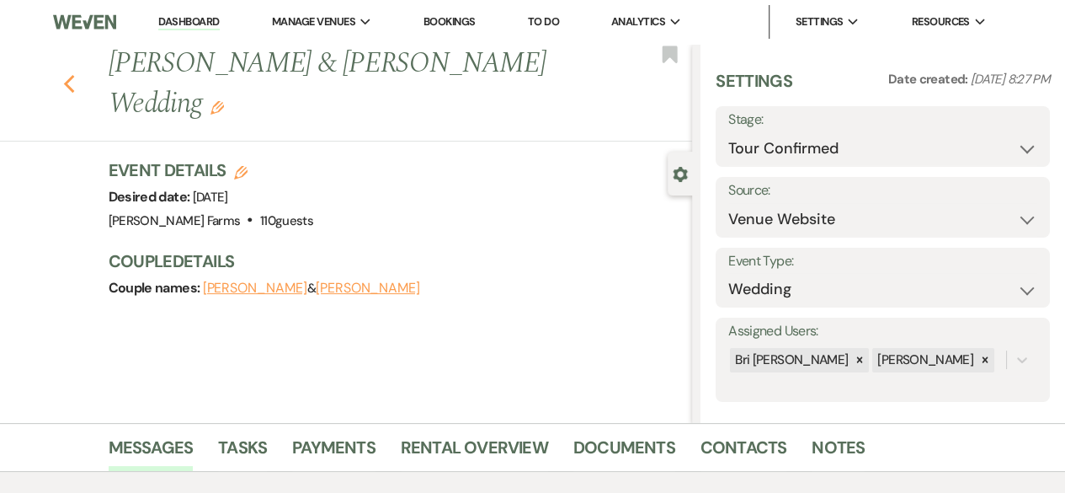
select select "4"
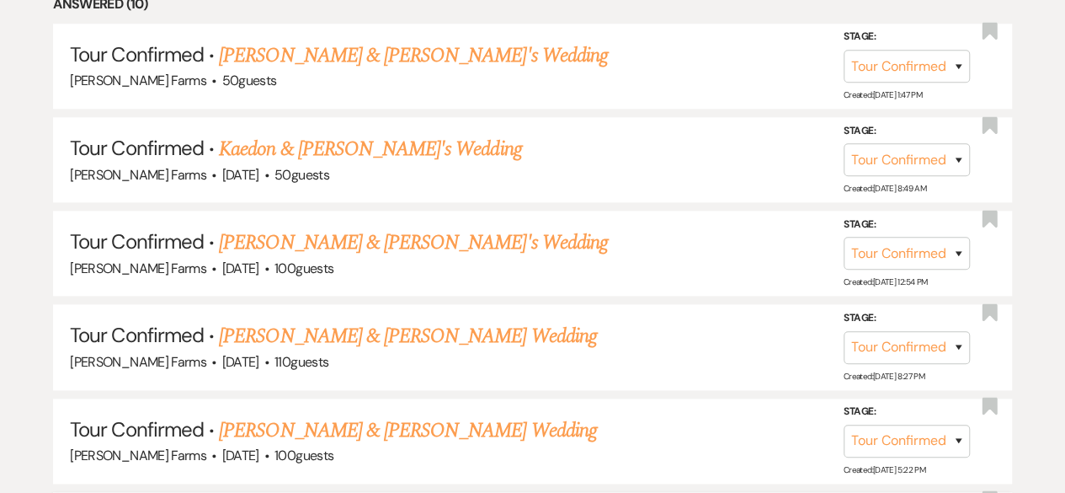
scroll to position [745, 0]
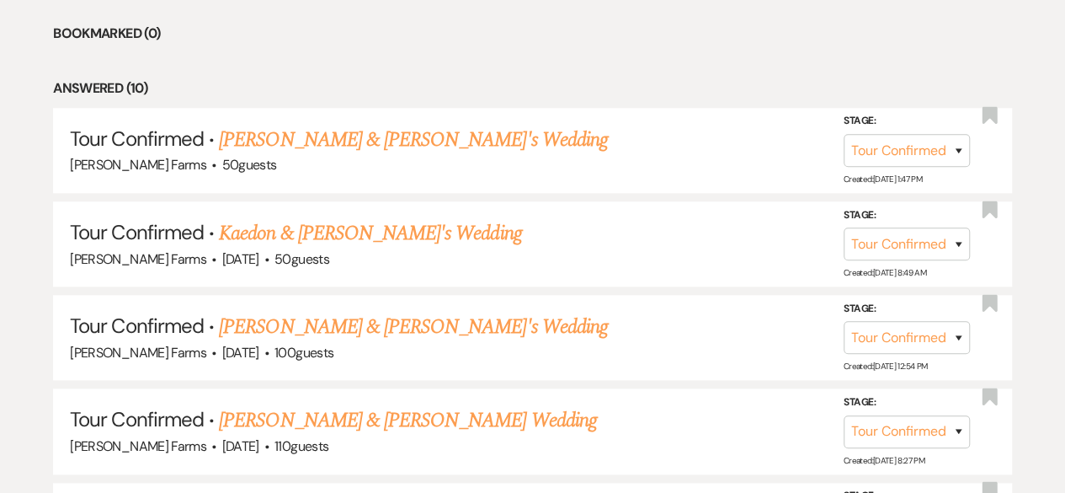
click at [382, 227] on link "Kaedon & Somer's Wedding" at bounding box center [370, 233] width 302 height 30
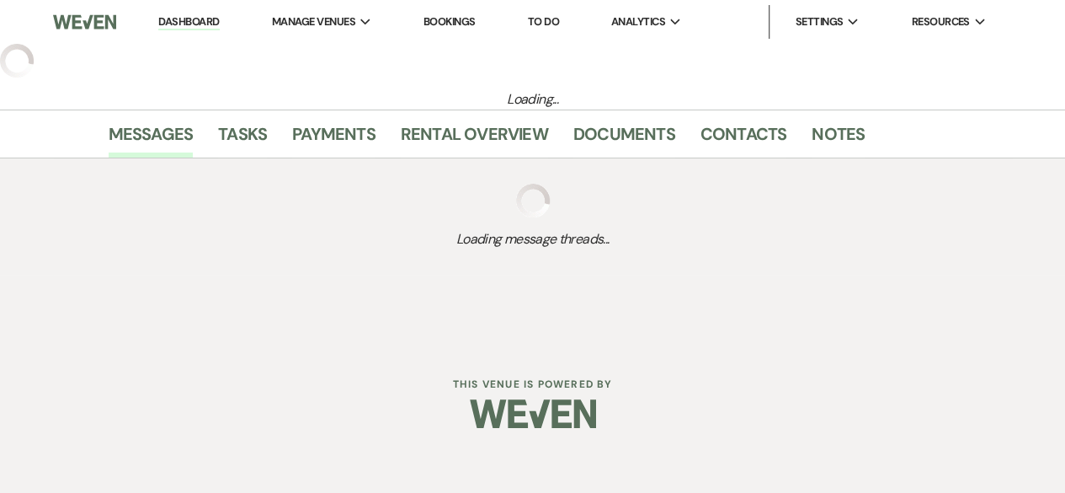
select select "4"
select select "5"
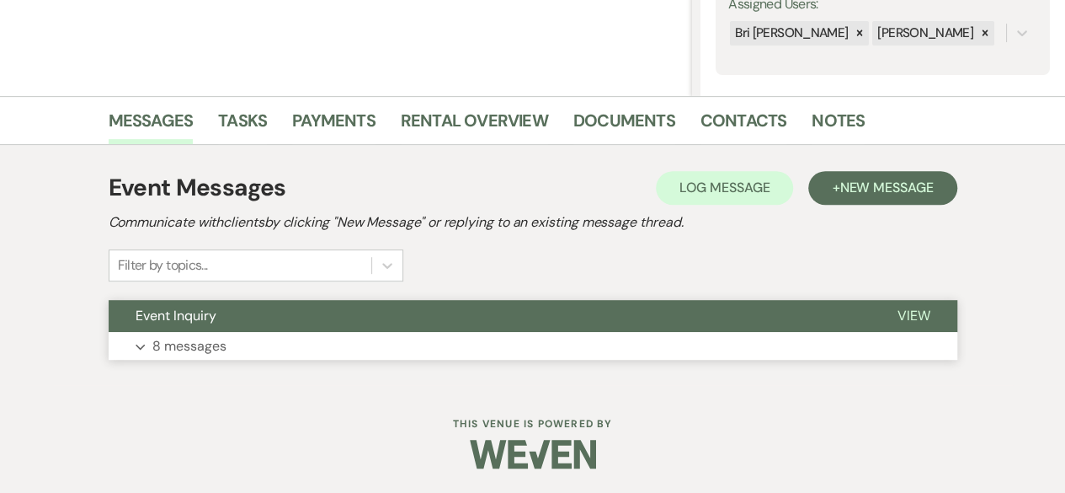
click at [308, 332] on button "Expand 8 messages" at bounding box center [533, 346] width 849 height 29
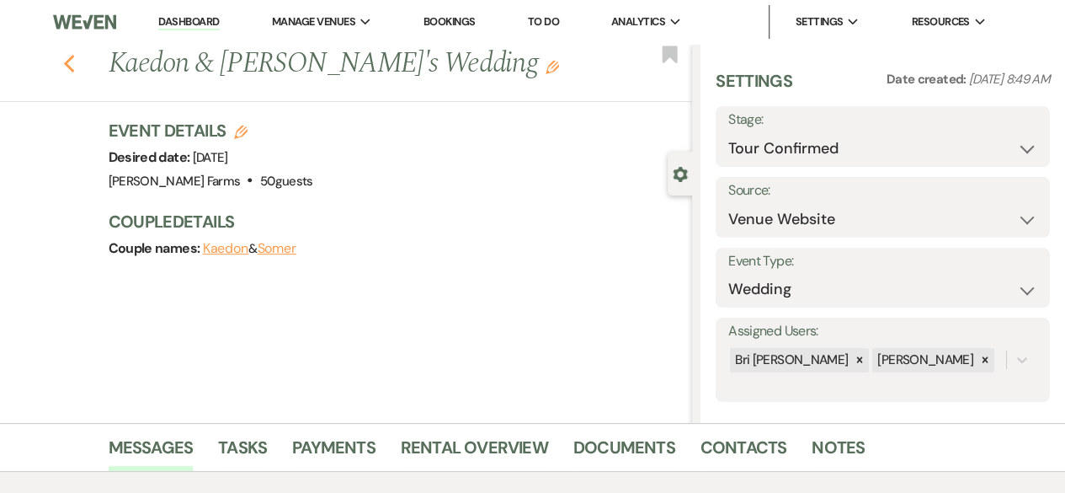
click at [76, 64] on icon "Previous" at bounding box center [69, 64] width 13 height 20
select select "4"
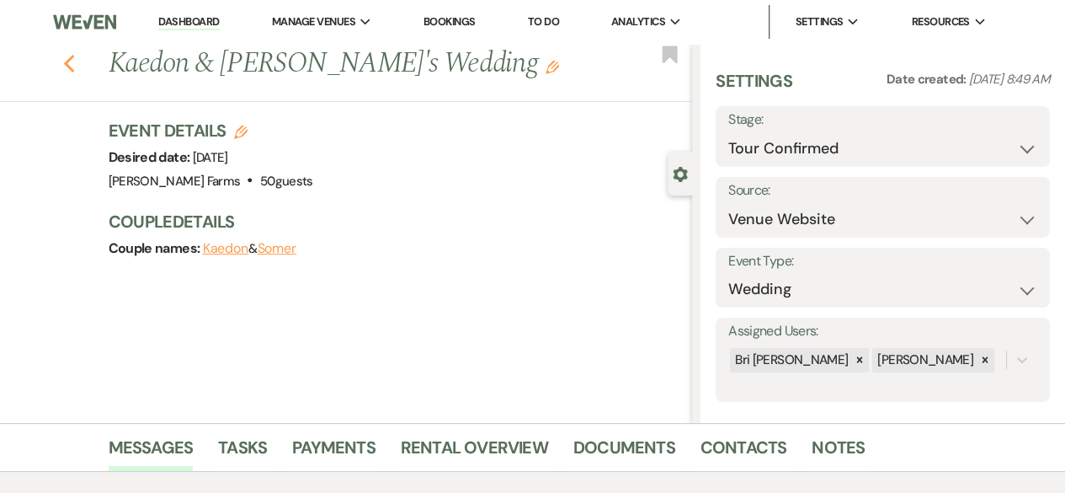
select select "4"
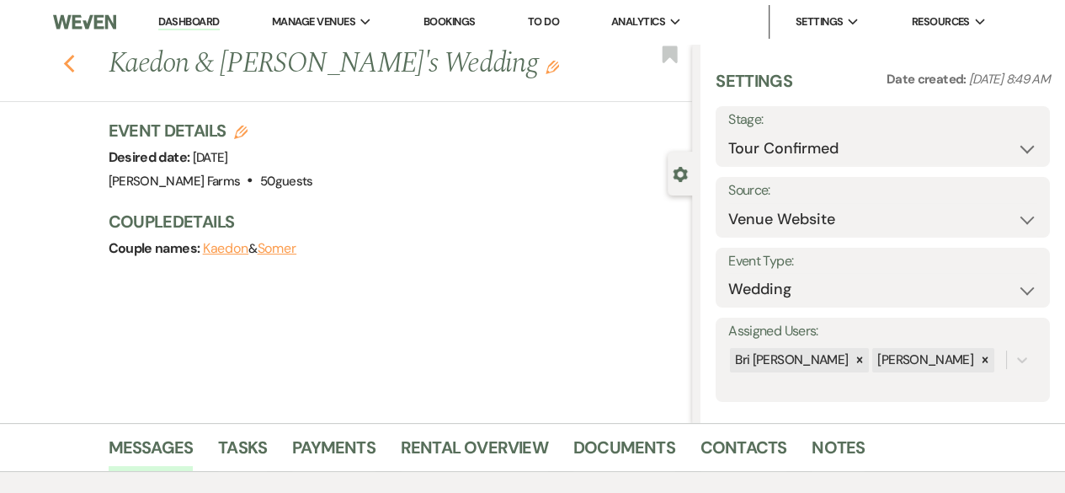
select select "4"
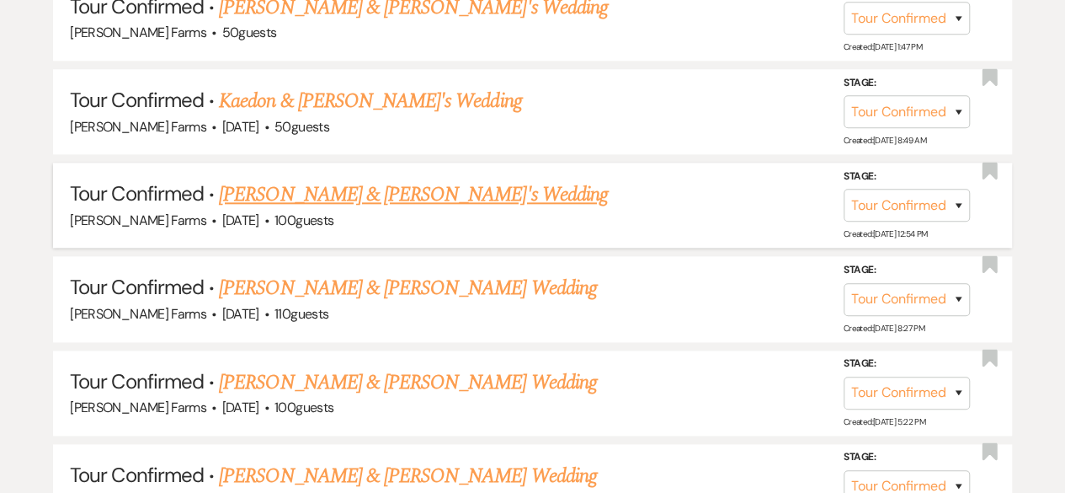
scroll to position [914, 0]
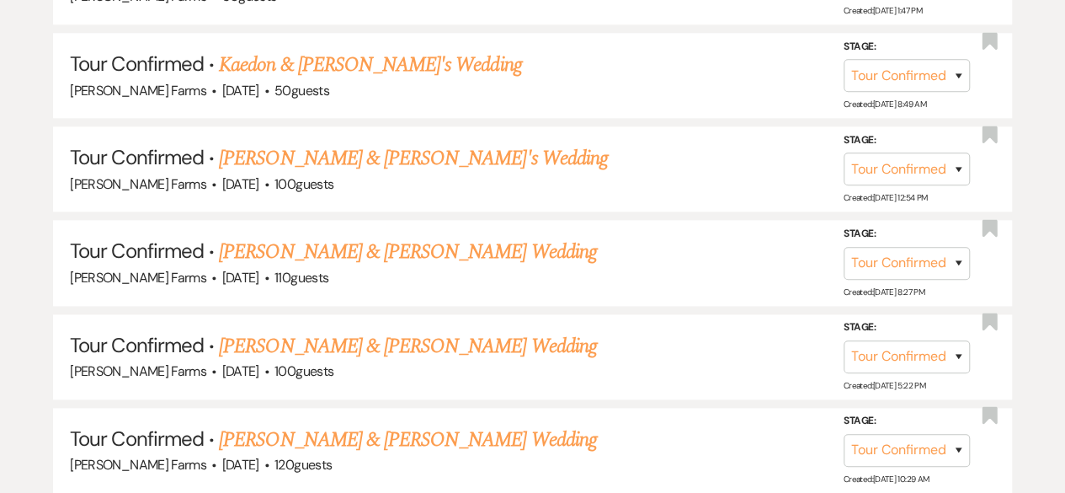
click at [512, 341] on link "Sydney Dirks & Jacob Bermudez's Wedding" at bounding box center [407, 346] width 377 height 30
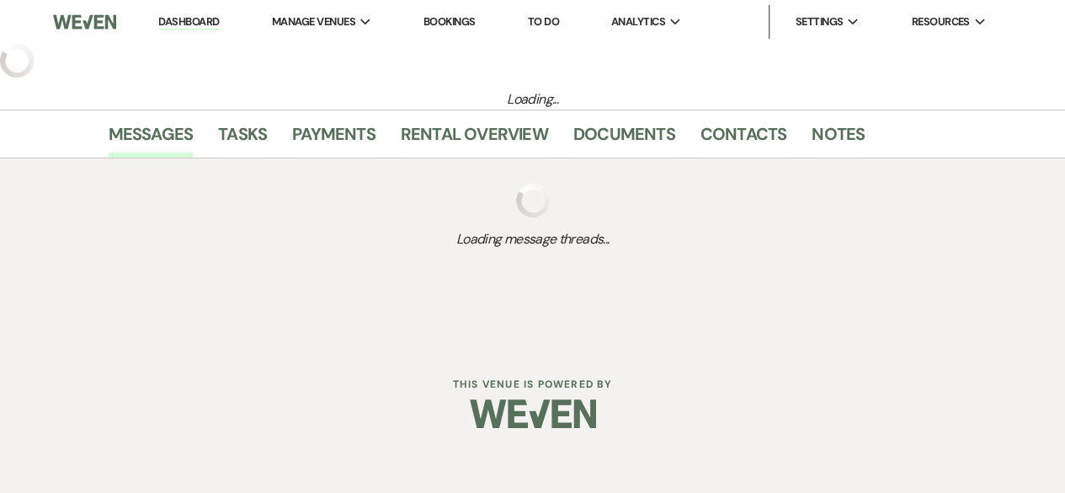
select select "4"
select select "5"
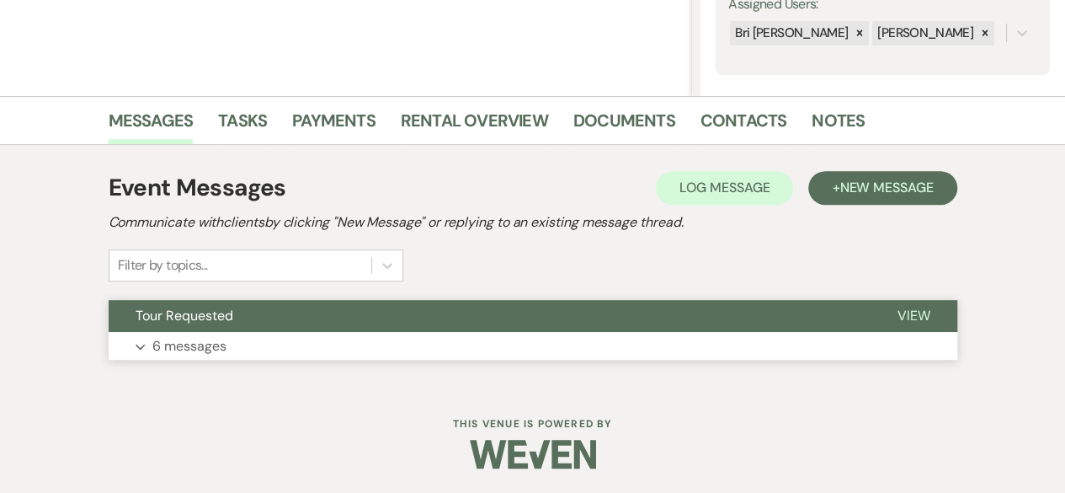
click at [451, 329] on button "Tour Requested" at bounding box center [490, 316] width 762 height 32
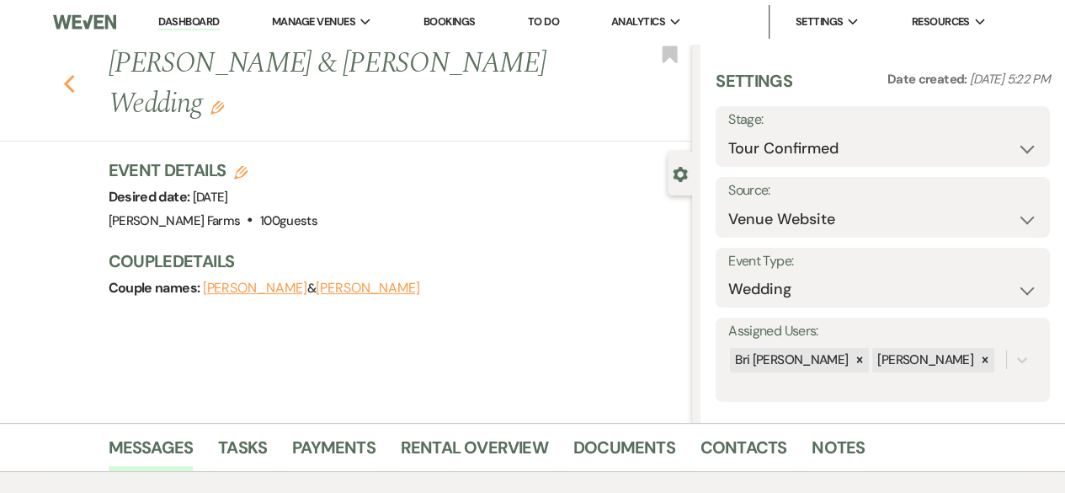
click at [76, 79] on icon "Previous" at bounding box center [69, 84] width 13 height 20
select select "4"
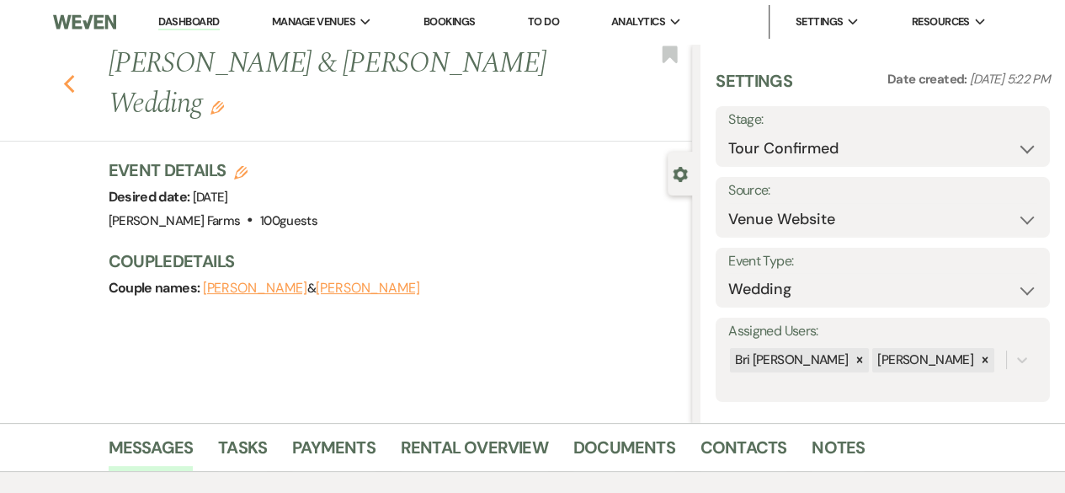
select select "4"
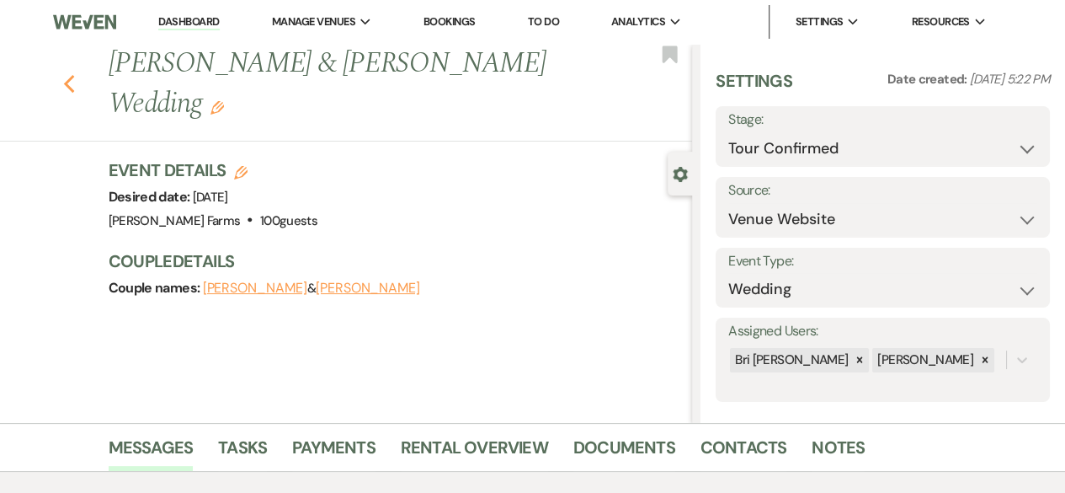
select select "4"
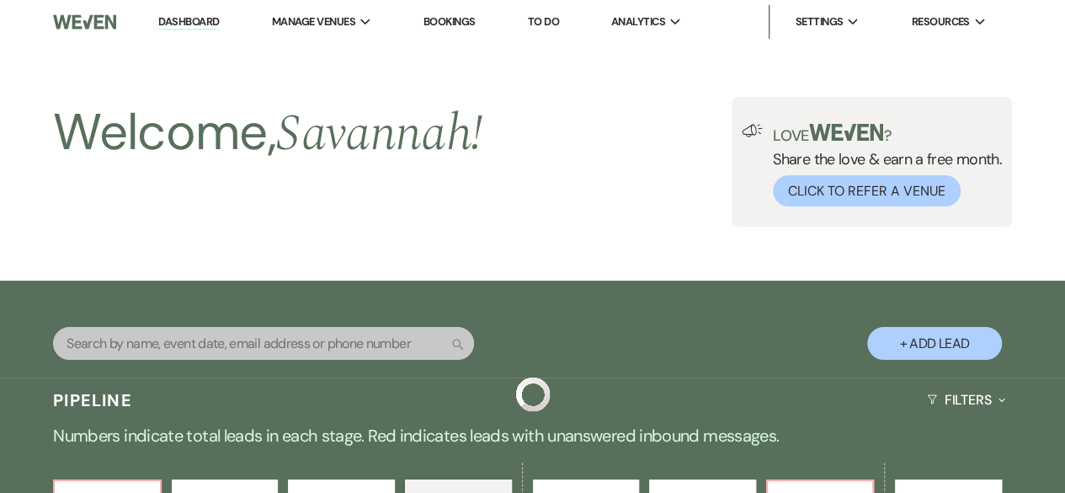
scroll to position [914, 0]
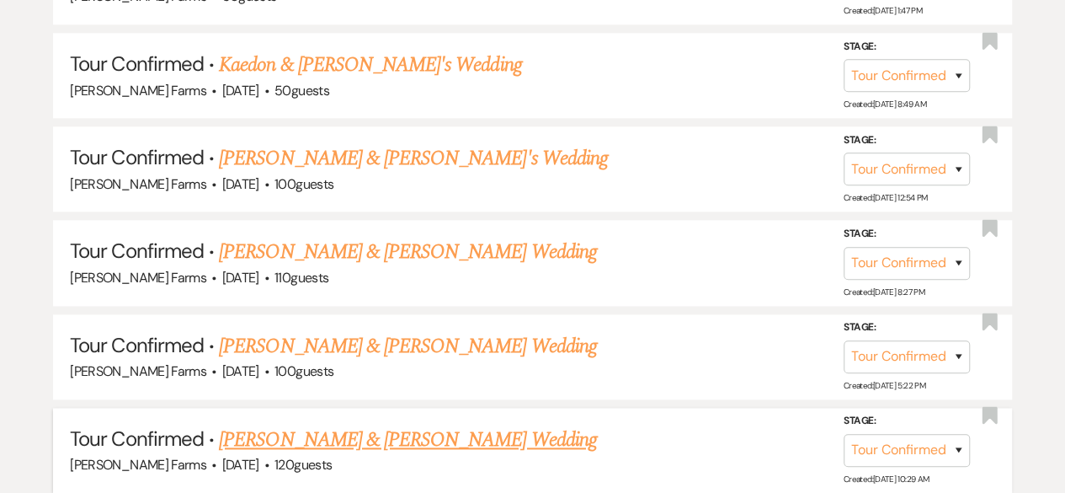
click at [374, 437] on link "Cole Chesney & Aubree Bell's Wedding" at bounding box center [407, 439] width 377 height 30
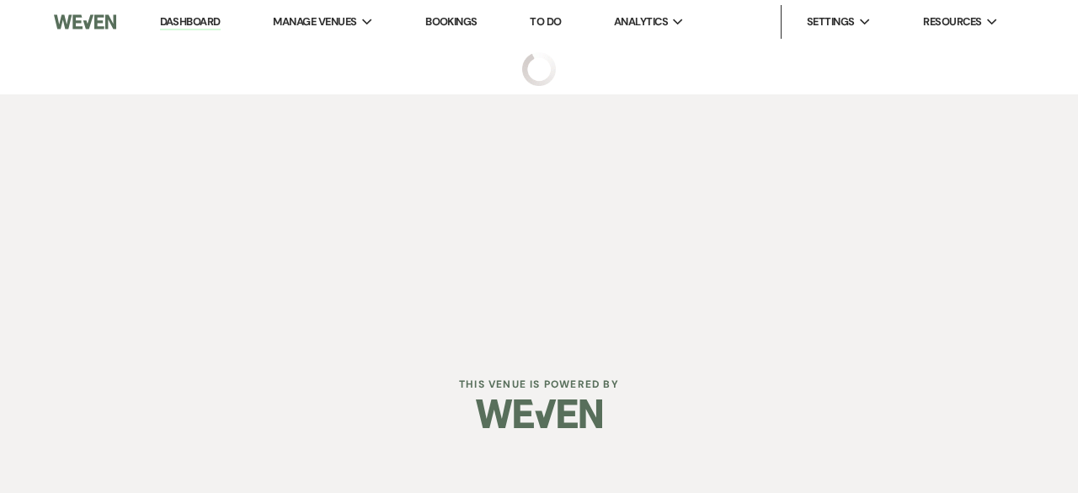
select select "4"
select select "5"
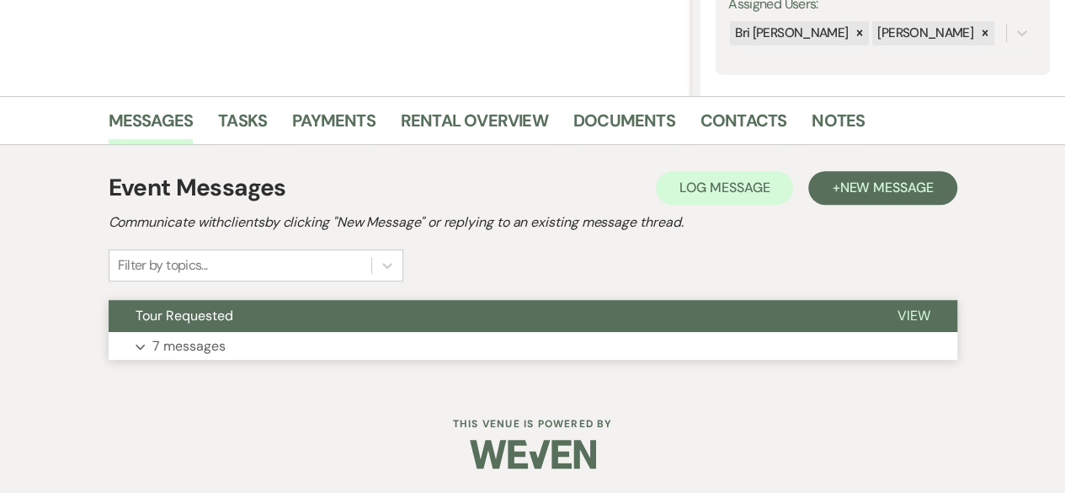
click at [306, 344] on button "Expand 7 messages" at bounding box center [533, 346] width 849 height 29
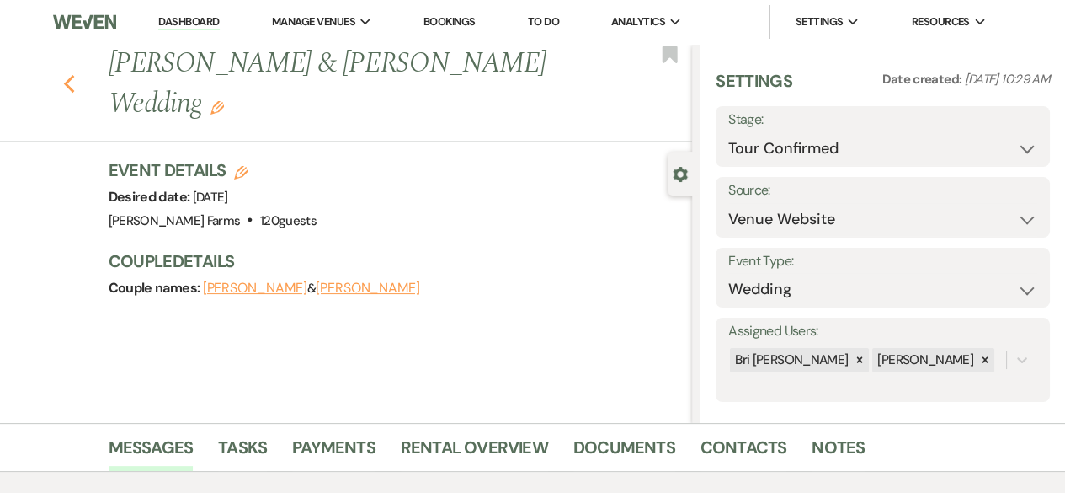
click at [73, 74] on icon "Previous" at bounding box center [69, 84] width 13 height 20
select select "4"
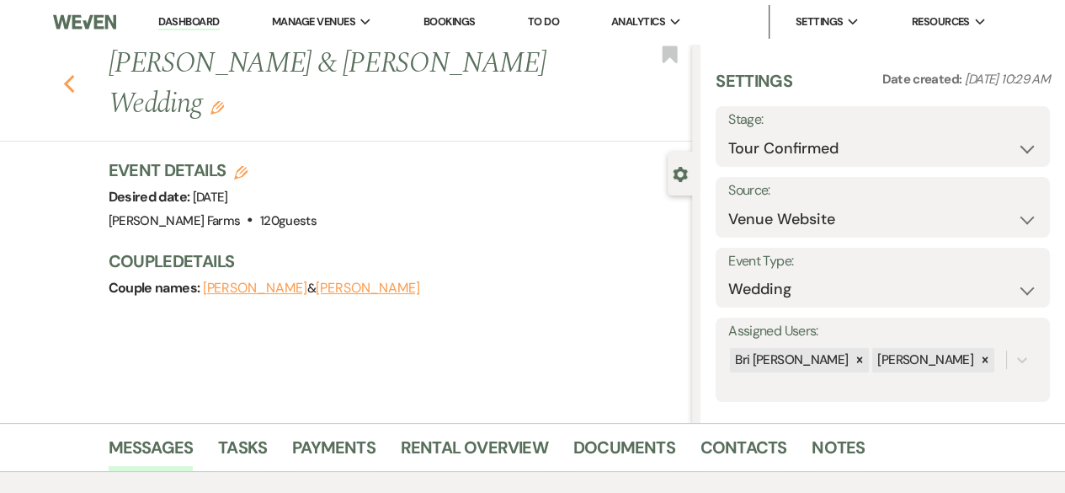
select select "4"
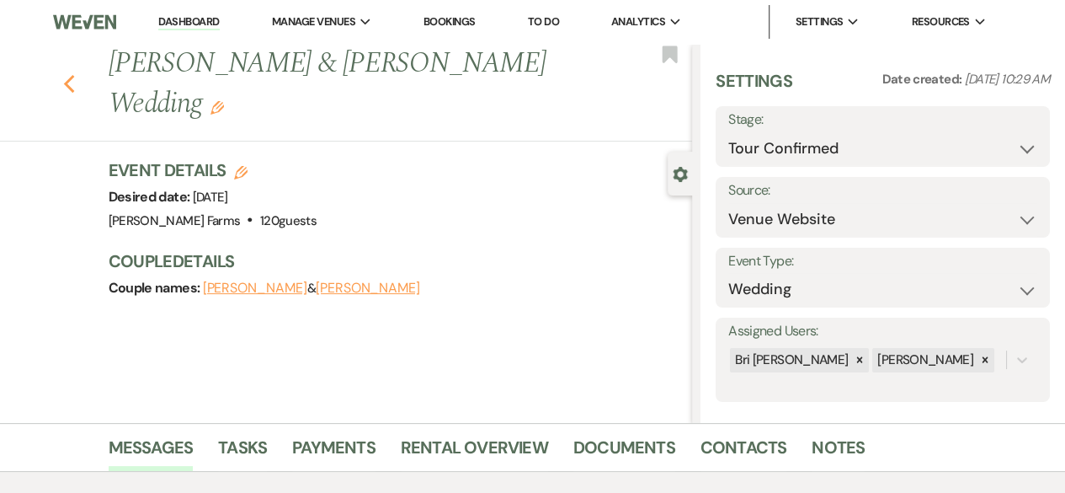
select select "4"
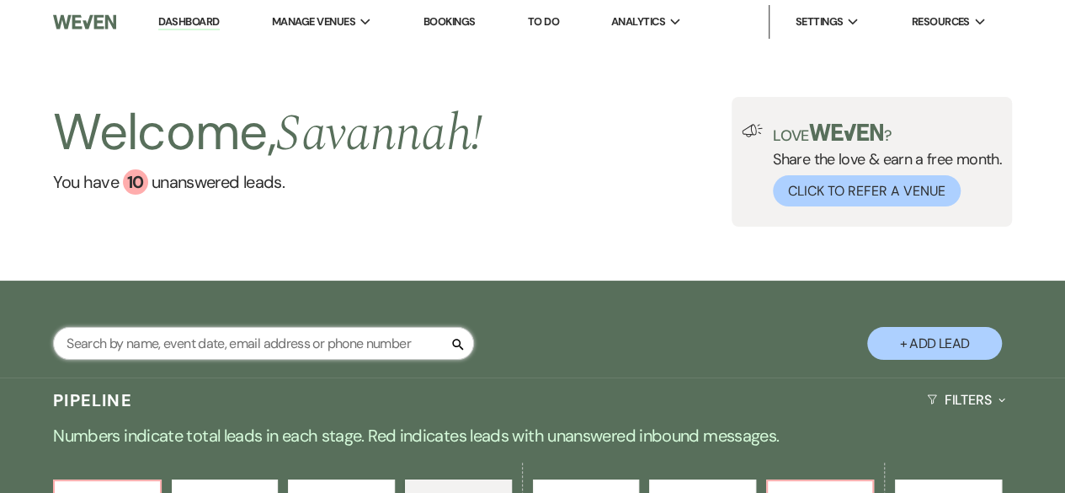
click at [248, 343] on input "text" at bounding box center [263, 343] width 421 height 33
type input "harris"
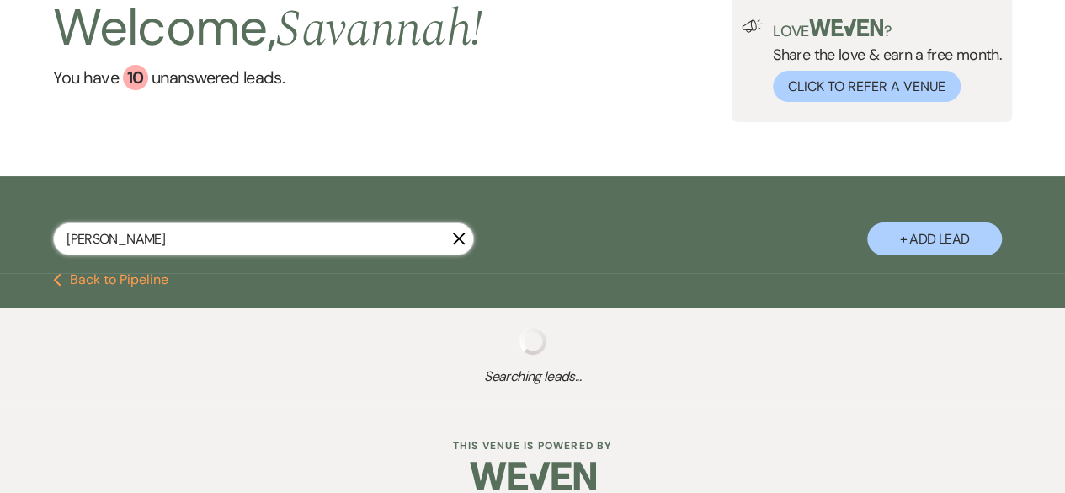
select select "8"
select select "4"
select select "8"
select select "5"
select select "8"
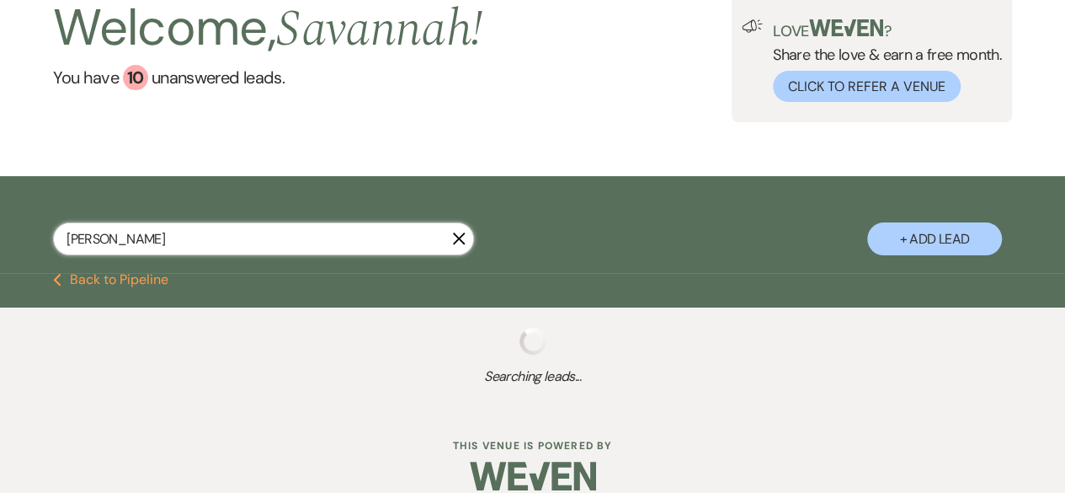
select select "4"
select select "8"
select select "5"
select select "8"
select select "5"
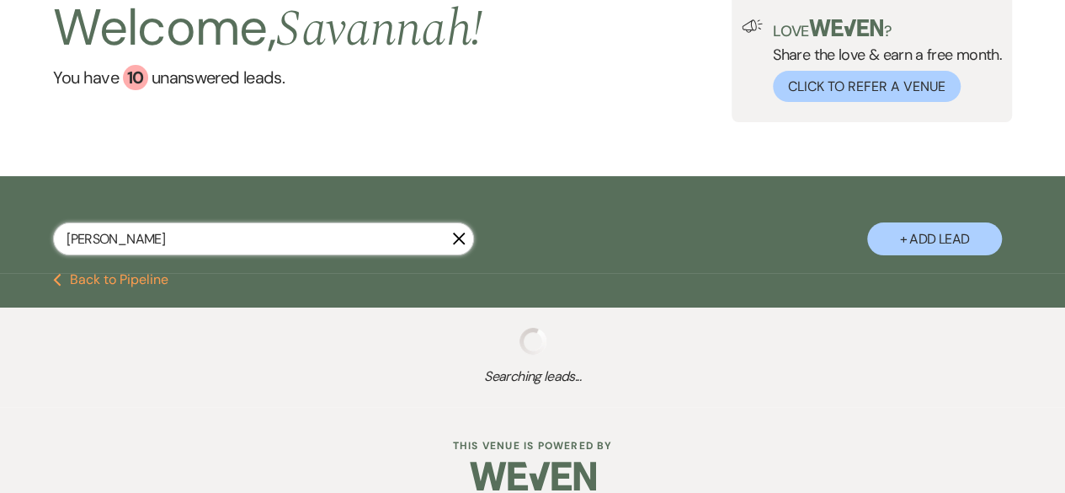
select select "8"
select select "5"
select select "8"
select select "1"
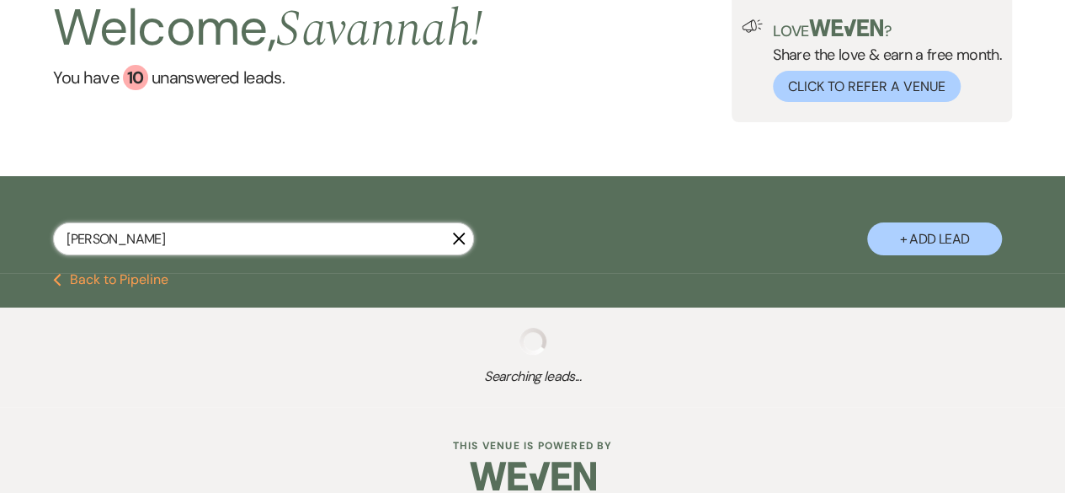
select select "8"
select select "1"
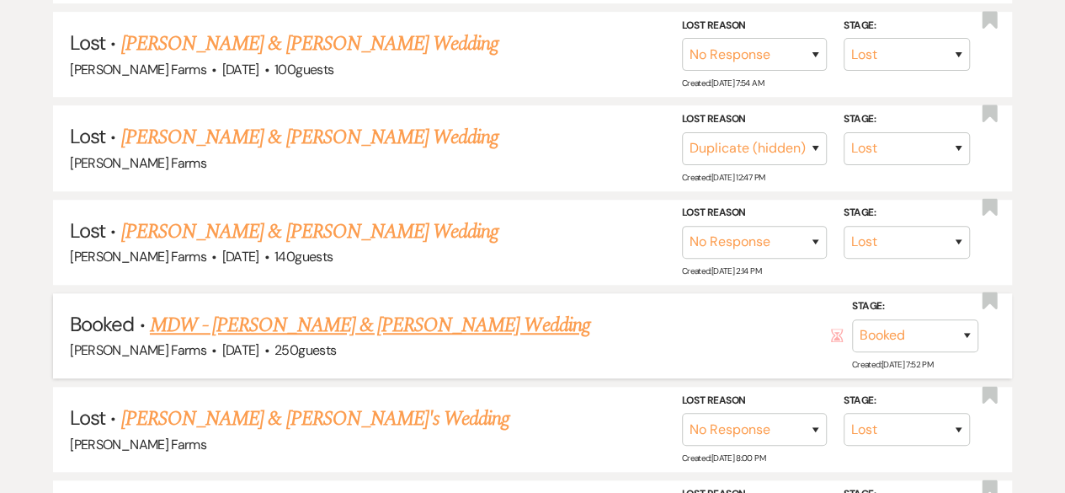
scroll to position [547, 0]
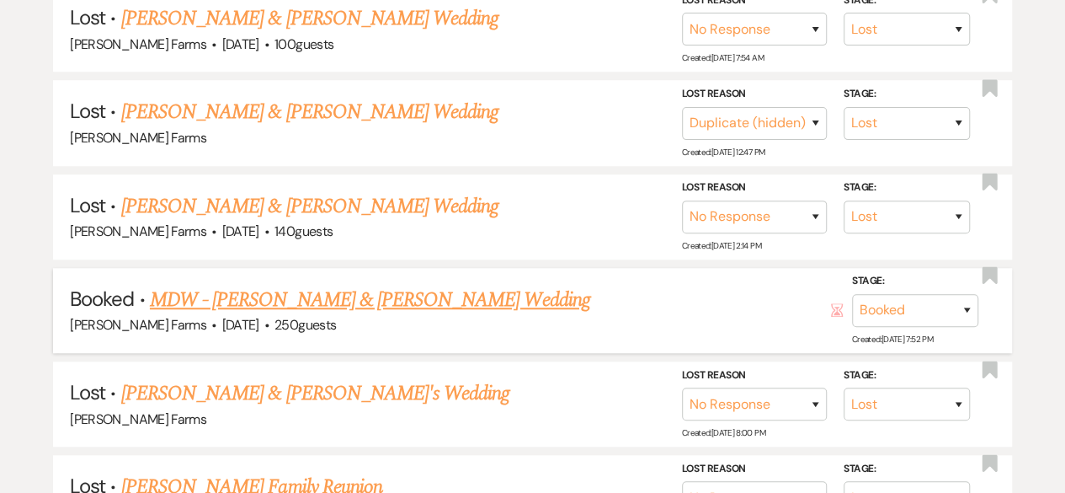
click at [439, 307] on link "MDW - Cayden Smith & Emma Harris's Wedding" at bounding box center [370, 300] width 440 height 30
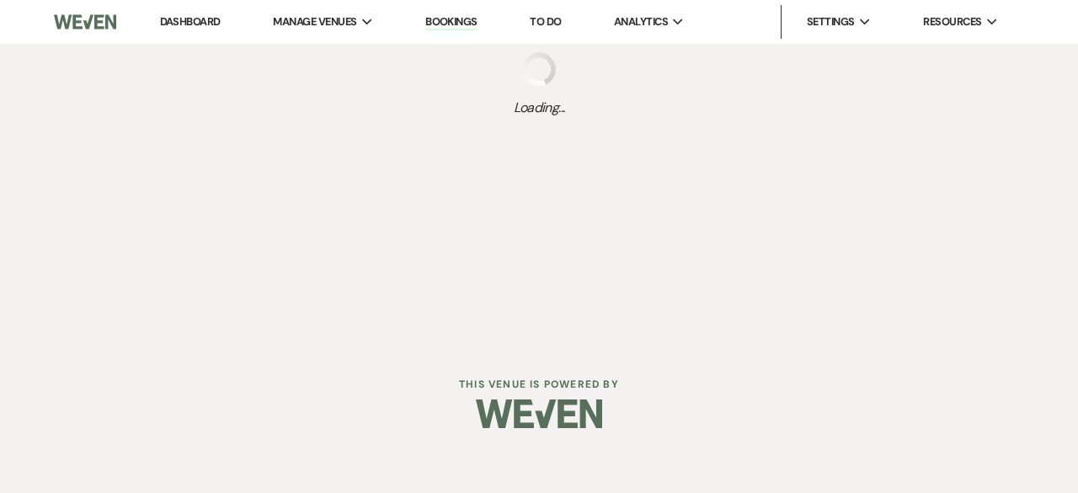
select select "5"
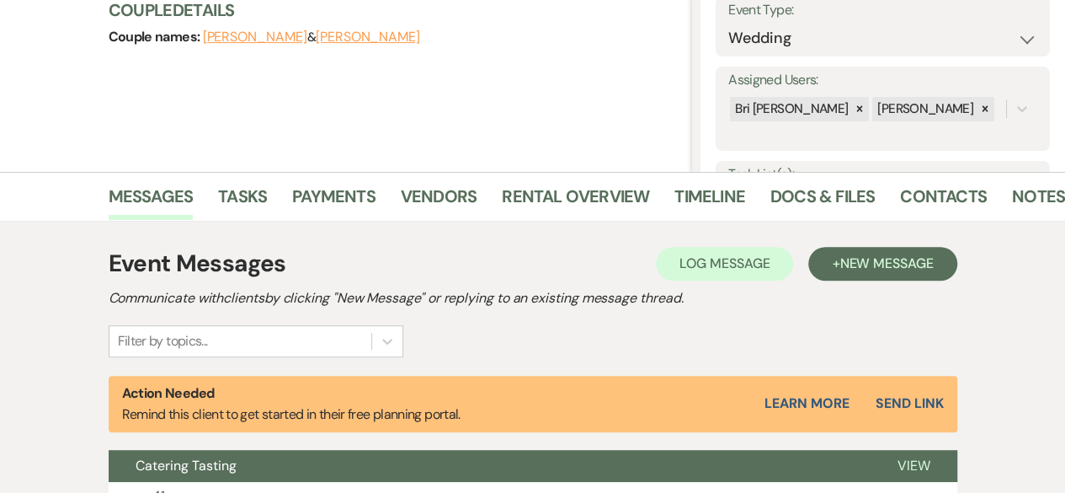
scroll to position [337, 0]
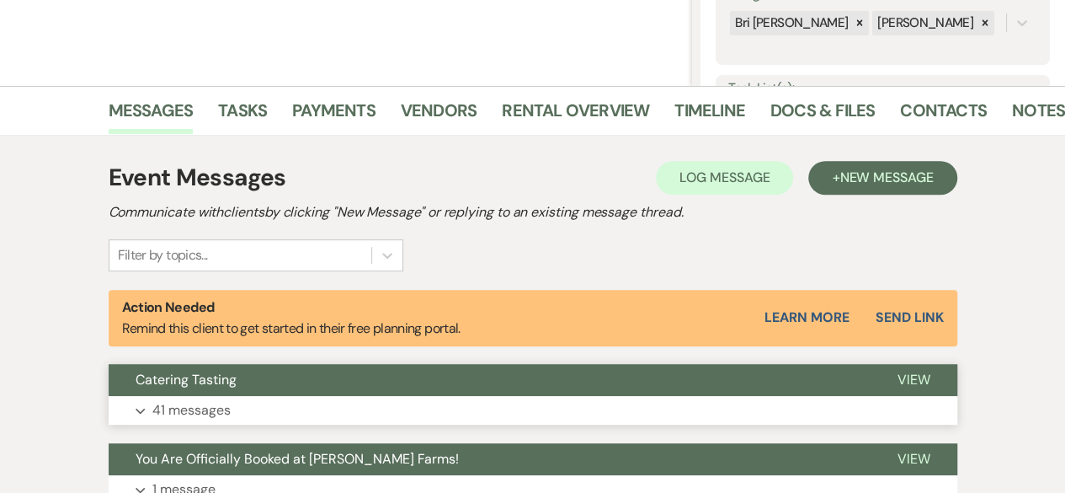
click at [421, 384] on button "Catering Tasting" at bounding box center [490, 380] width 762 height 32
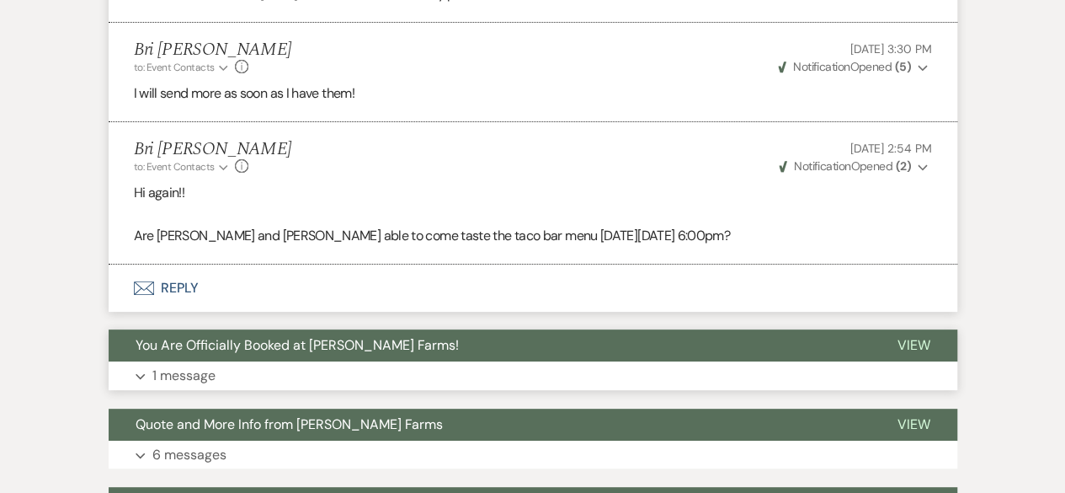
scroll to position [9712, 0]
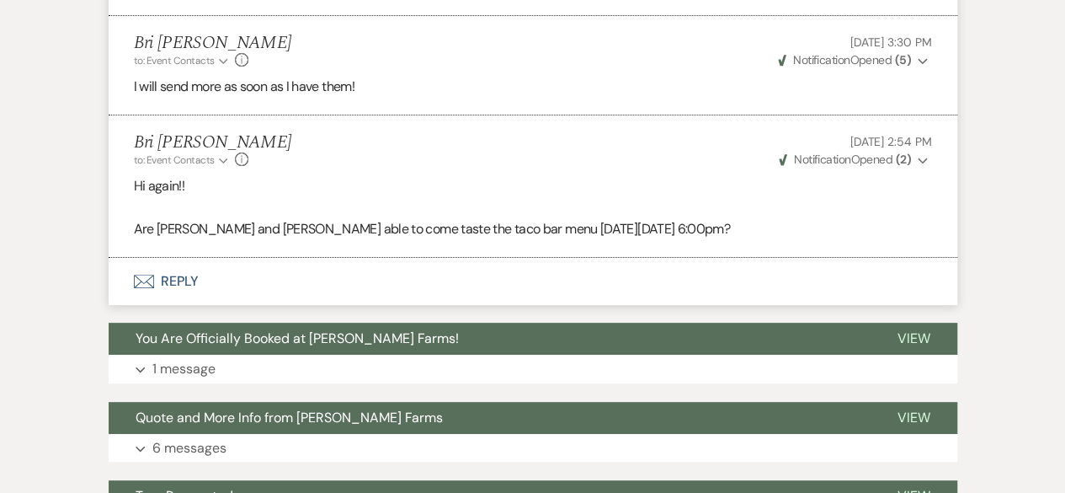
click at [918, 157] on use "button" at bounding box center [922, 160] width 9 height 6
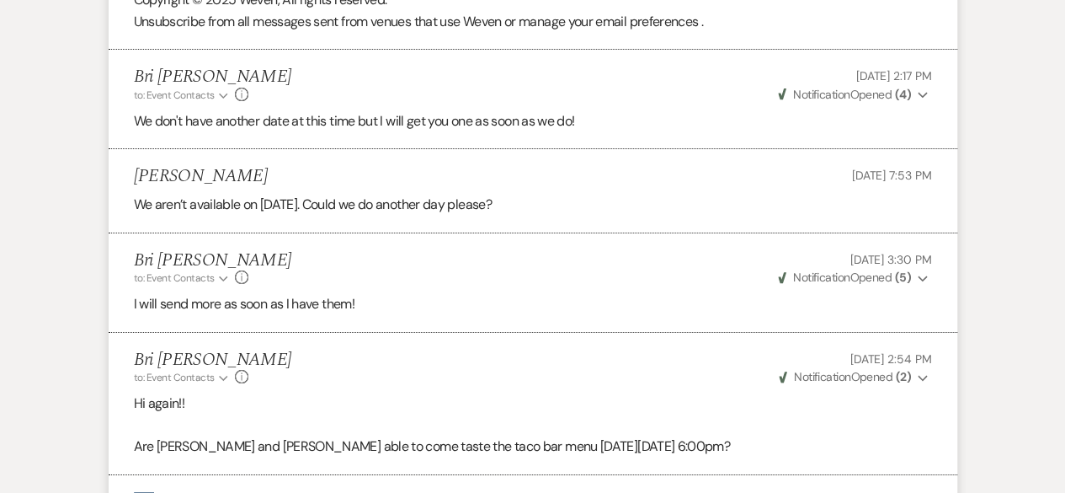
scroll to position [9459, 0]
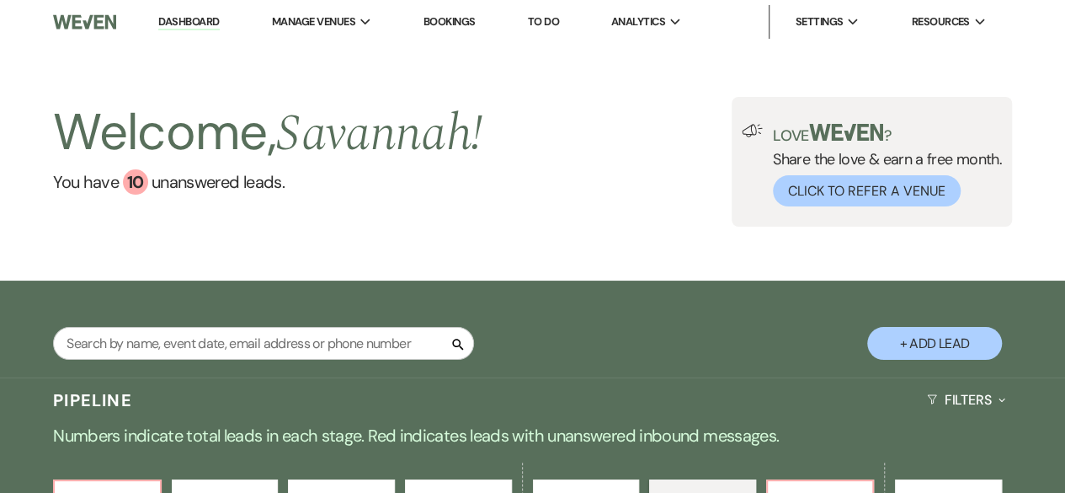
drag, startPoint x: 392, startPoint y: 323, endPoint x: 396, endPoint y: 339, distance: 17.2
click at [395, 336] on div "Search + Add Lead" at bounding box center [532, 331] width 1065 height 85
click at [391, 336] on input "text" at bounding box center [263, 343] width 421 height 33
type input "jime"
select select "8"
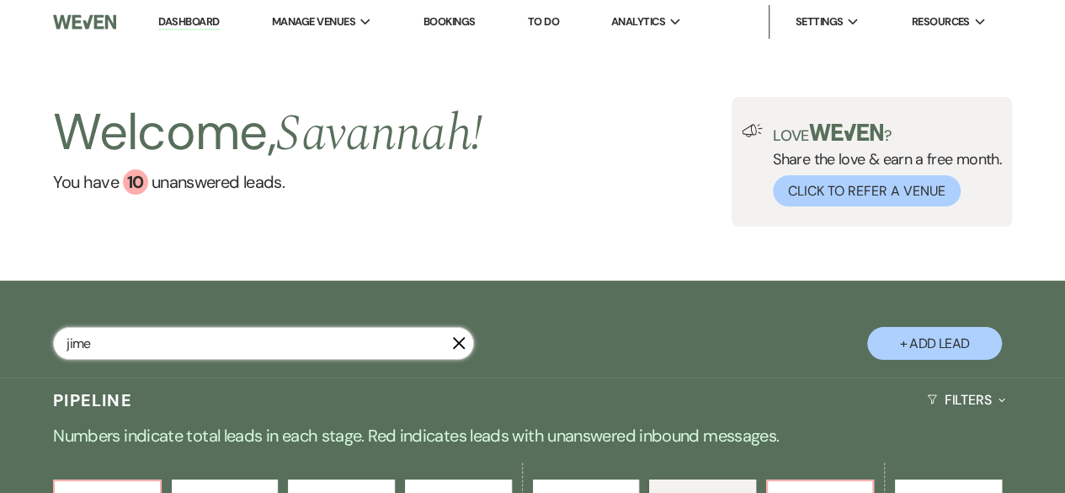
select select "6"
select select "8"
select select "5"
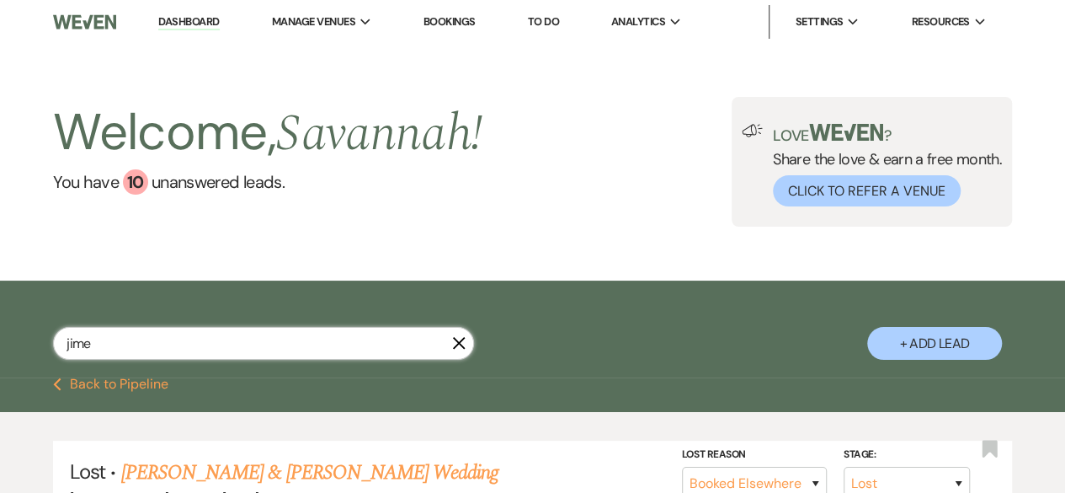
type input "jimen"
select select "8"
select select "6"
select select "8"
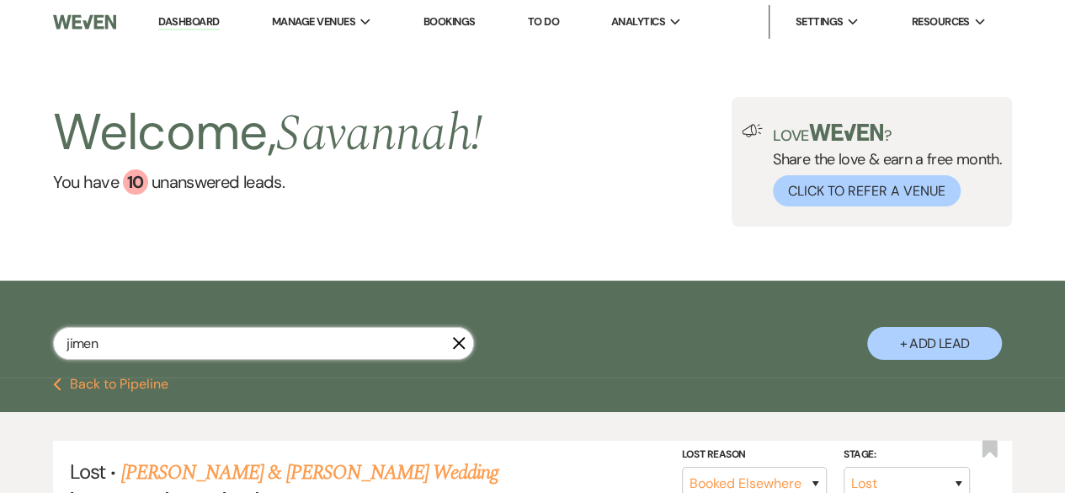
select select "5"
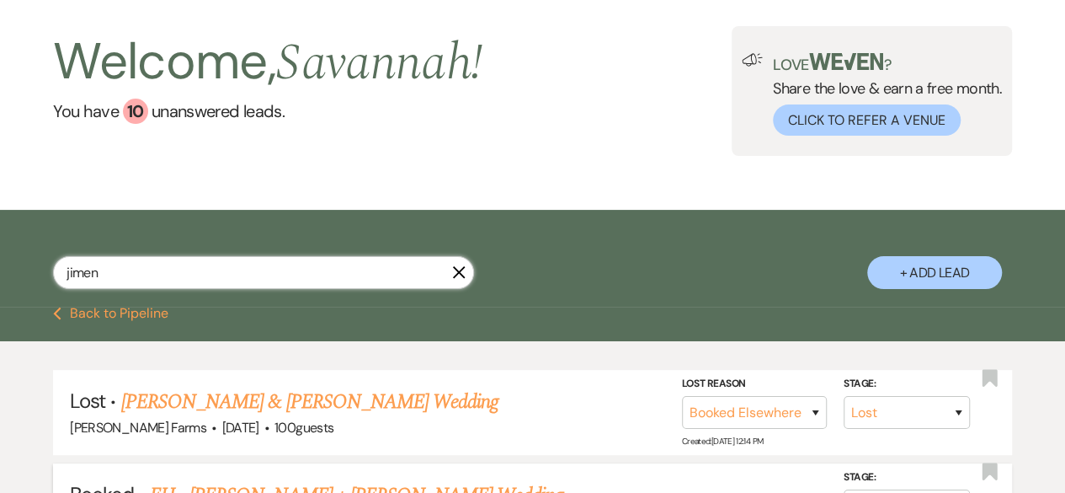
scroll to position [168, 0]
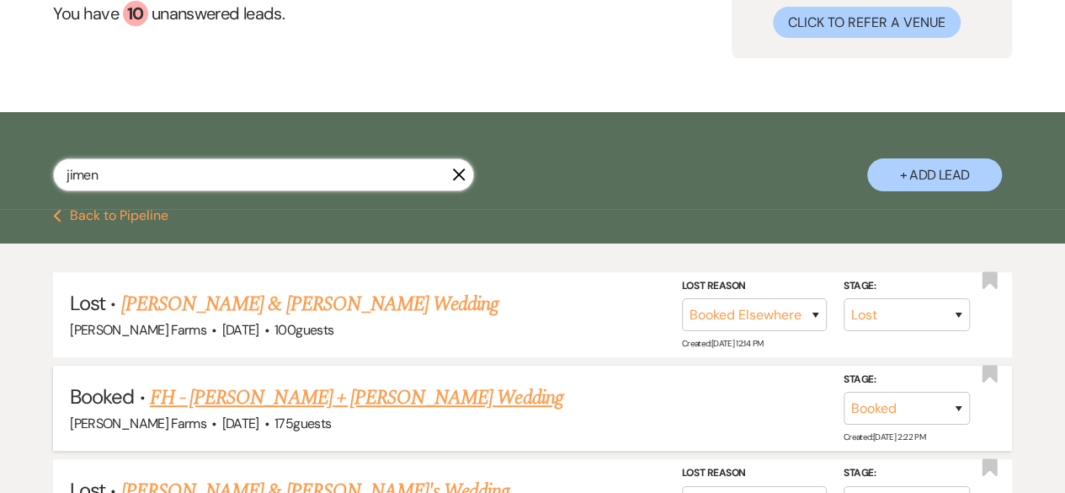
type input "jimen"
click at [408, 387] on link "FH - Cassandra Jimenez + Damon Dominguez Wedding" at bounding box center [357, 397] width 414 height 30
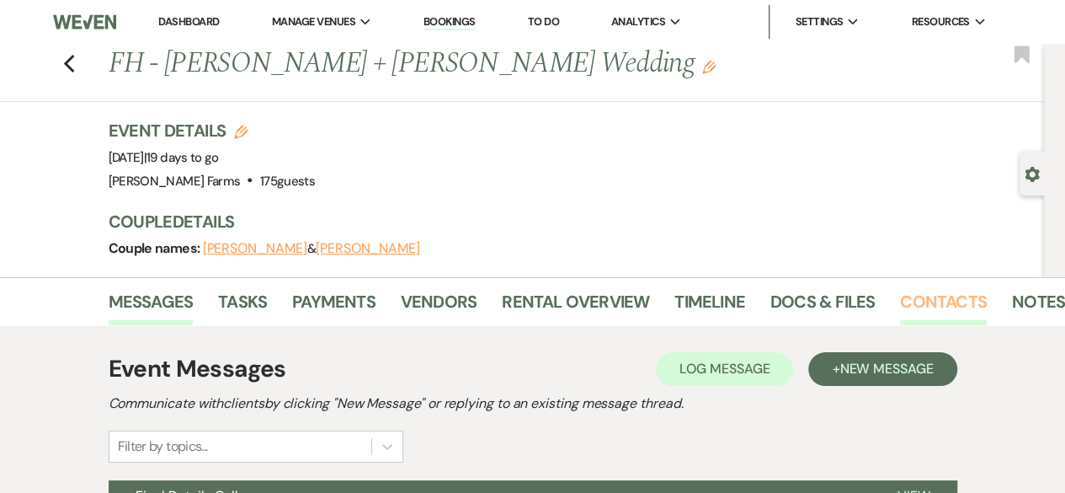
click at [936, 301] on link "Contacts" at bounding box center [943, 306] width 87 height 37
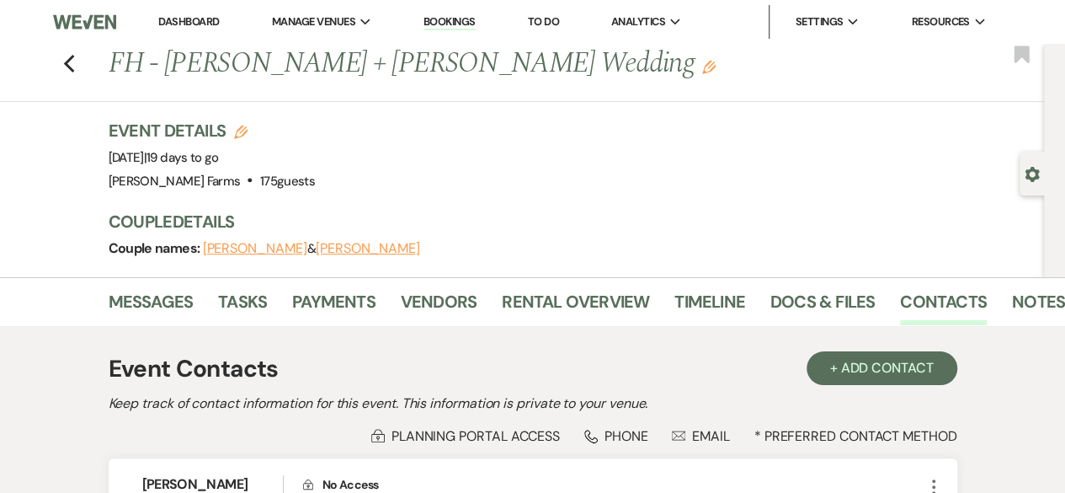
click at [1048, 173] on div "Gear Settings" at bounding box center [1036, 174] width 32 height 44
click at [1028, 175] on use "button" at bounding box center [1032, 174] width 14 height 15
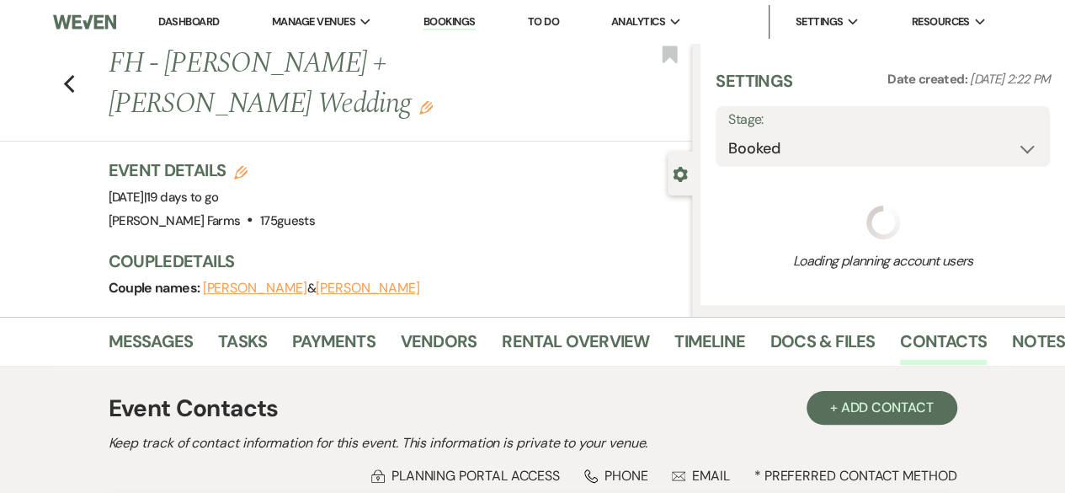
select select "5"
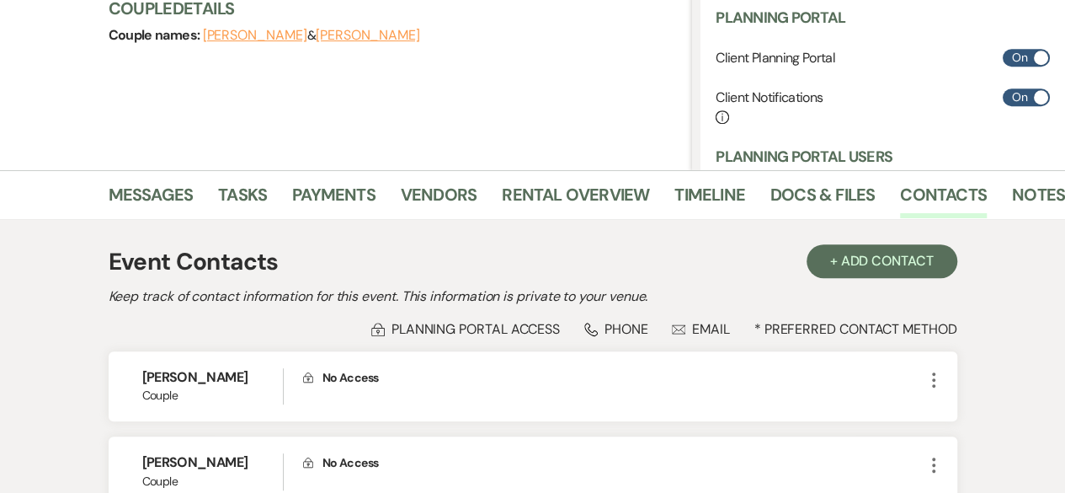
scroll to position [505, 0]
